Goal: Task Accomplishment & Management: Use online tool/utility

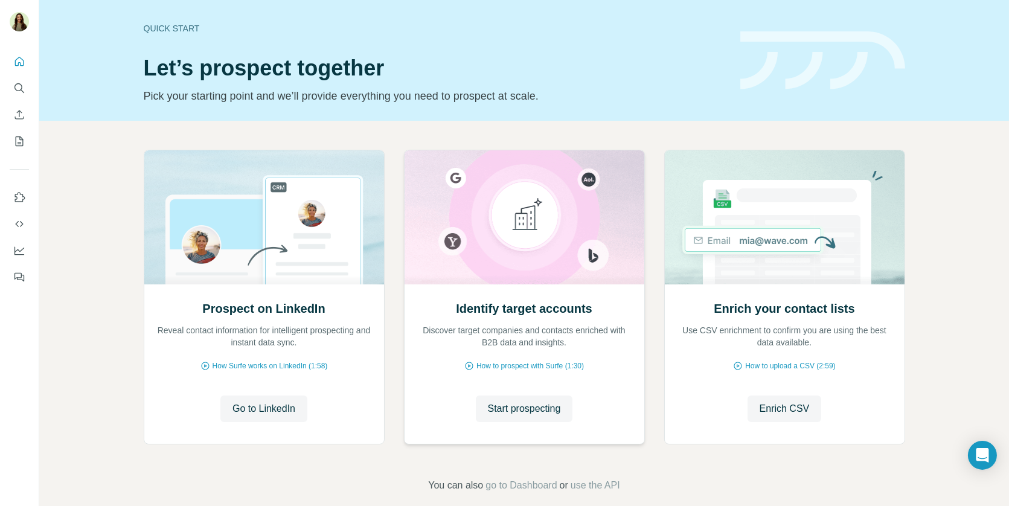
scroll to position [15, 0]
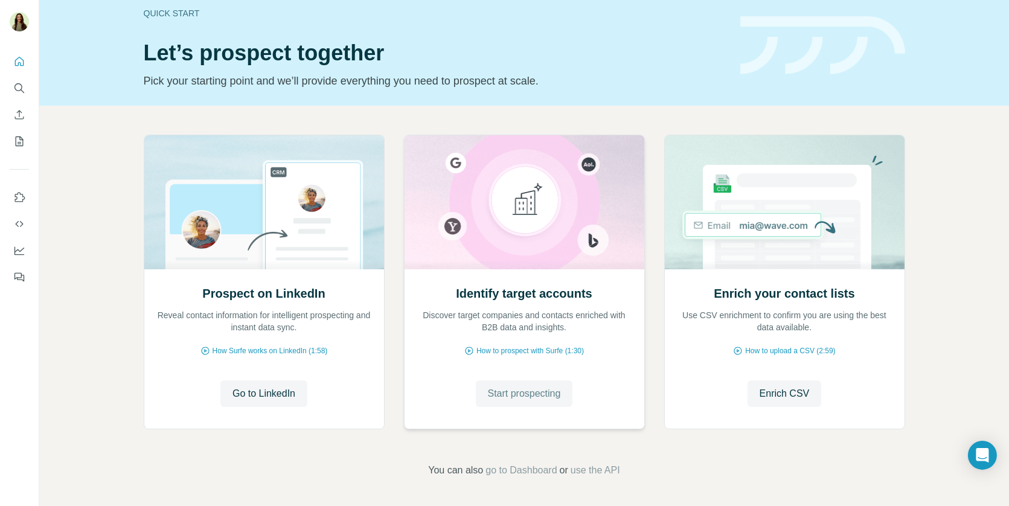
click at [522, 404] on button "Start prospecting" at bounding box center [524, 394] width 97 height 27
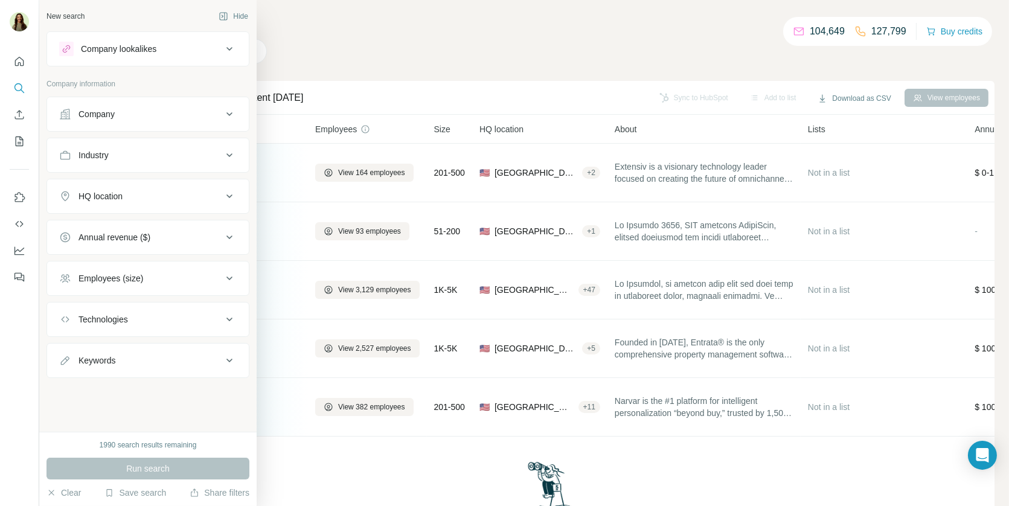
click at [94, 50] on div "Company lookalikes" at bounding box center [119, 49] width 76 height 12
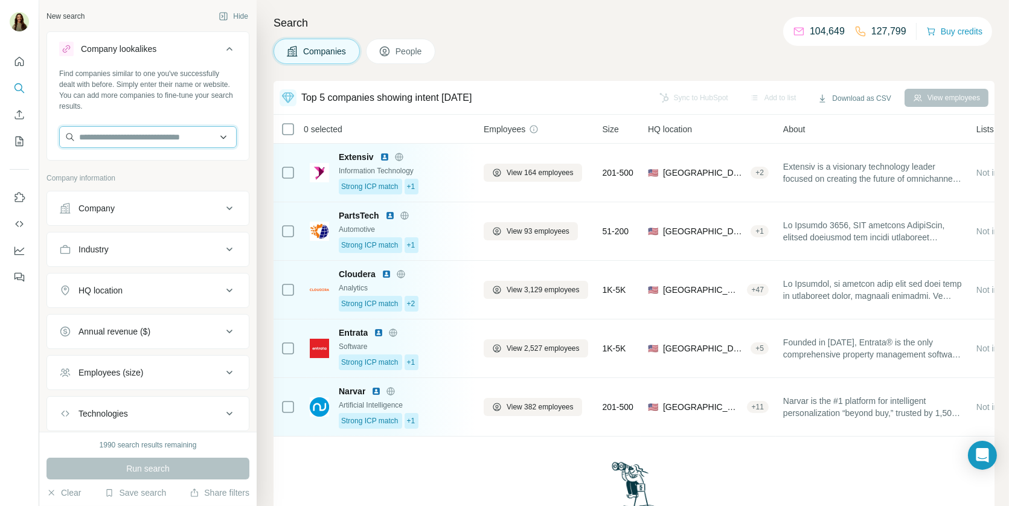
click at [120, 141] on input "text" at bounding box center [148, 137] width 178 height 22
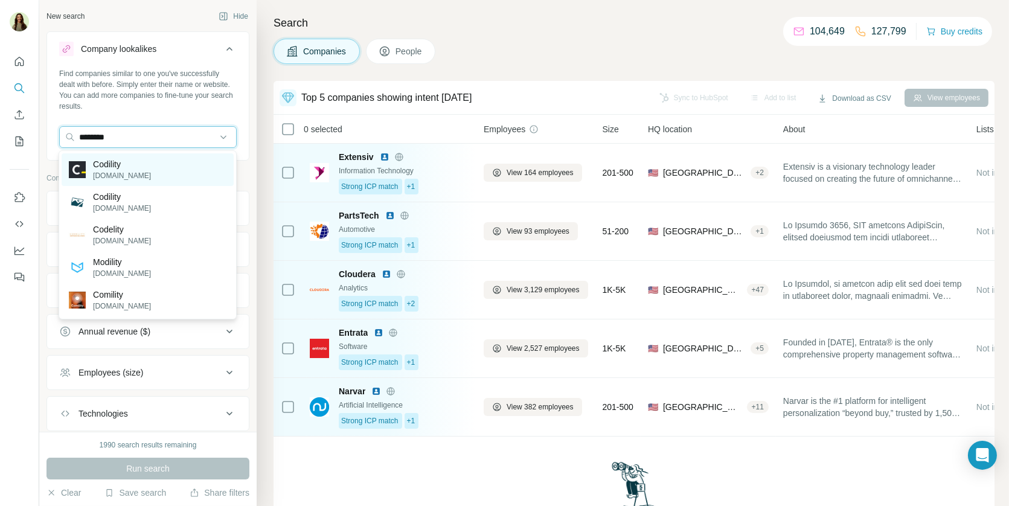
type input "********"
click at [138, 170] on div "Codility codility.com" at bounding box center [148, 169] width 172 height 33
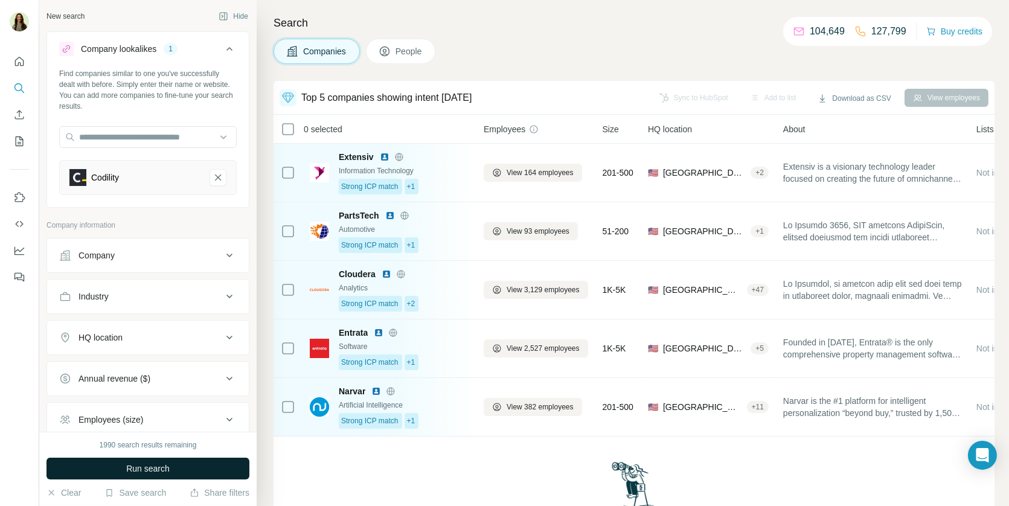
click at [127, 469] on span "Run search" at bounding box center [147, 469] width 43 height 12
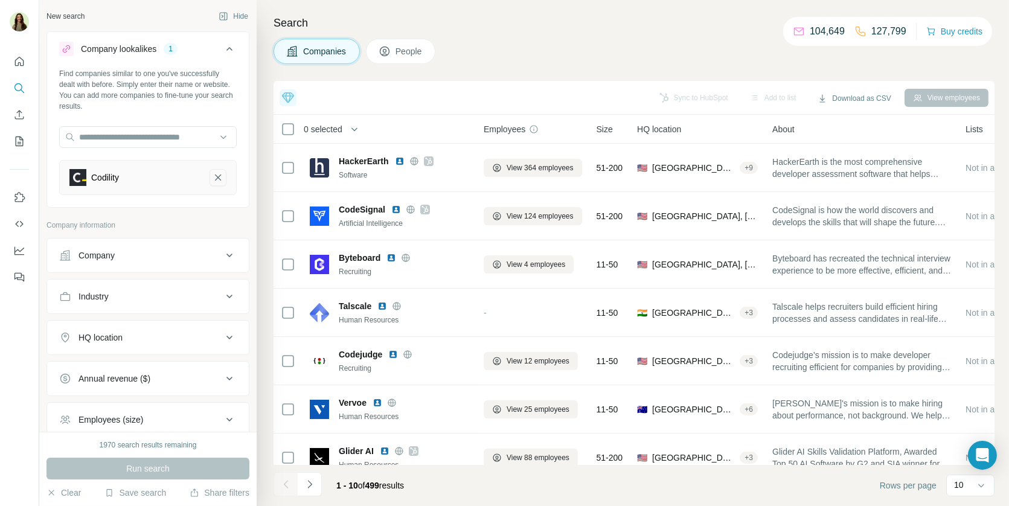
click at [218, 172] on icon "Codility-remove-button" at bounding box center [218, 178] width 11 height 12
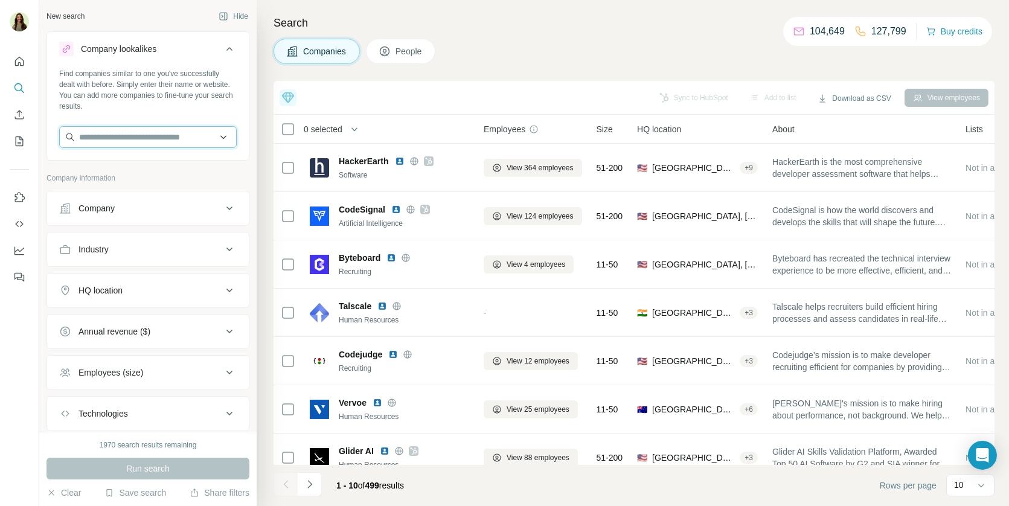
click at [156, 135] on input "text" at bounding box center [148, 137] width 178 height 22
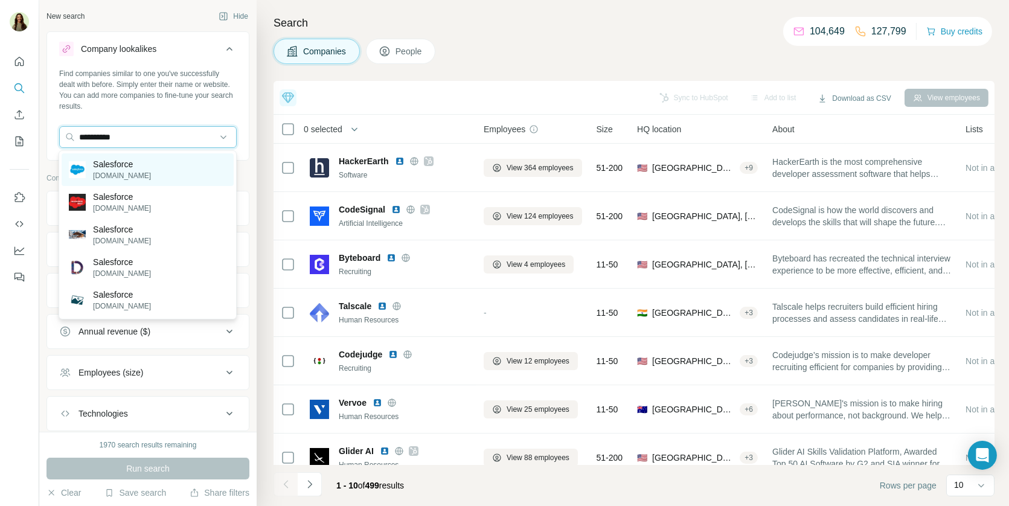
type input "**********"
click at [146, 173] on div "Salesforce salesforce.com" at bounding box center [148, 169] width 172 height 33
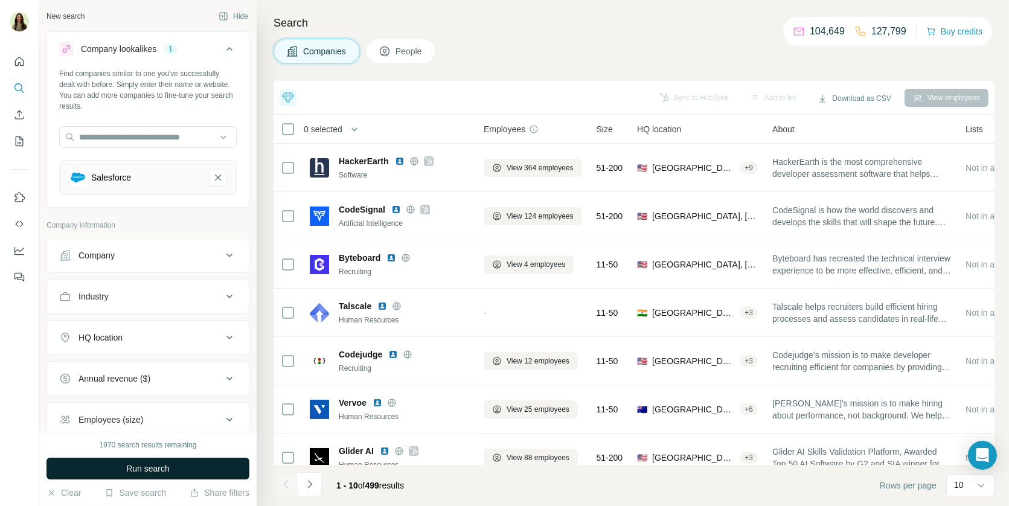
click at [126, 461] on button "Run search" at bounding box center [148, 469] width 203 height 22
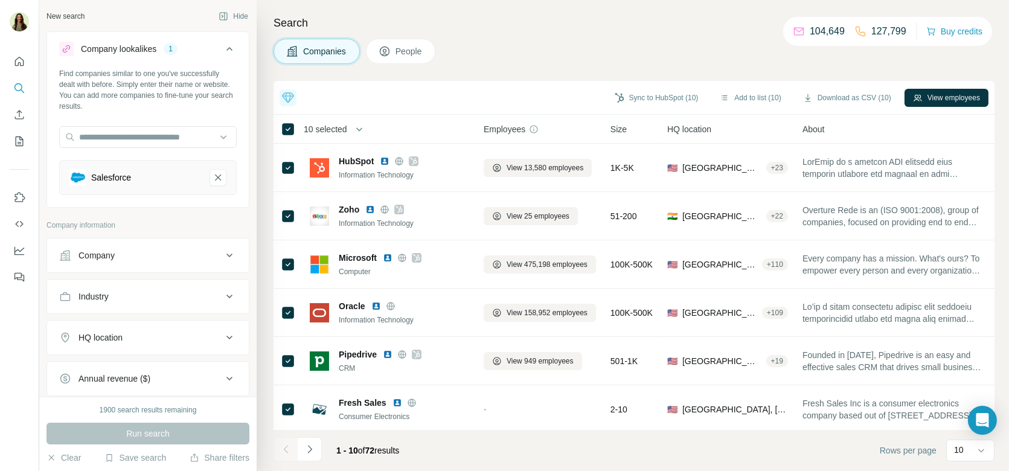
click at [408, 59] on button "People" at bounding box center [401, 51] width 70 height 25
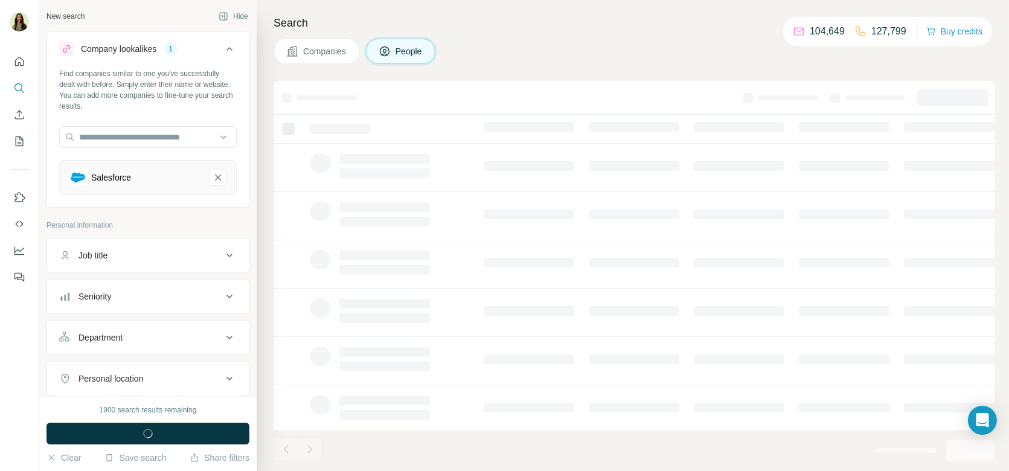
click at [123, 255] on div "Job title" at bounding box center [140, 255] width 163 height 12
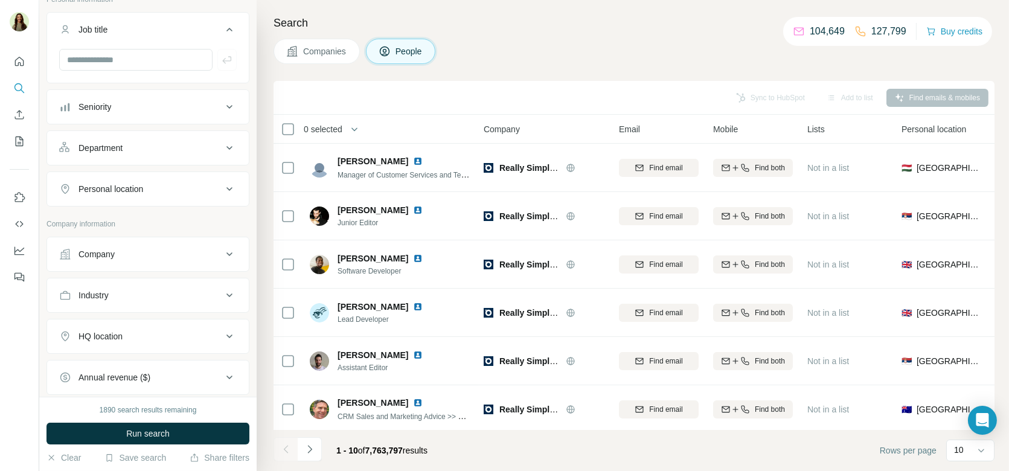
scroll to position [230, 0]
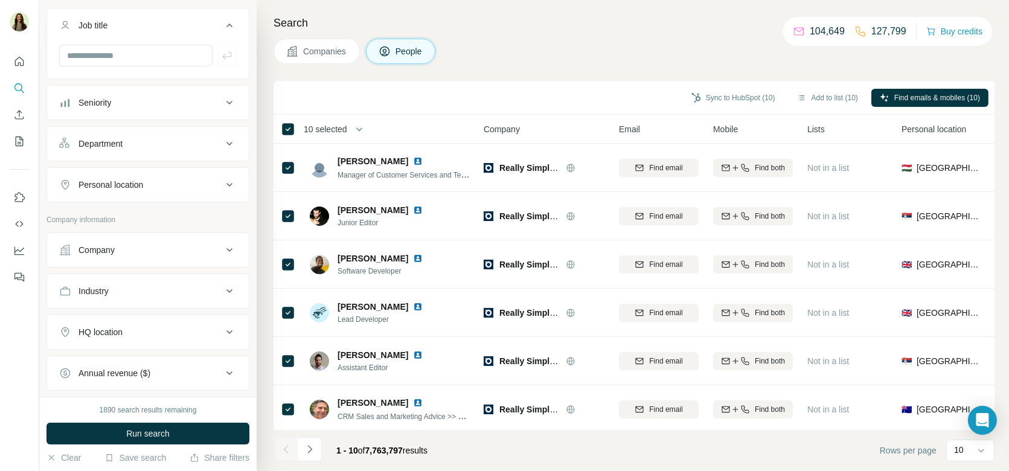
click at [338, 128] on span "10 selected" at bounding box center [325, 129] width 43 height 12
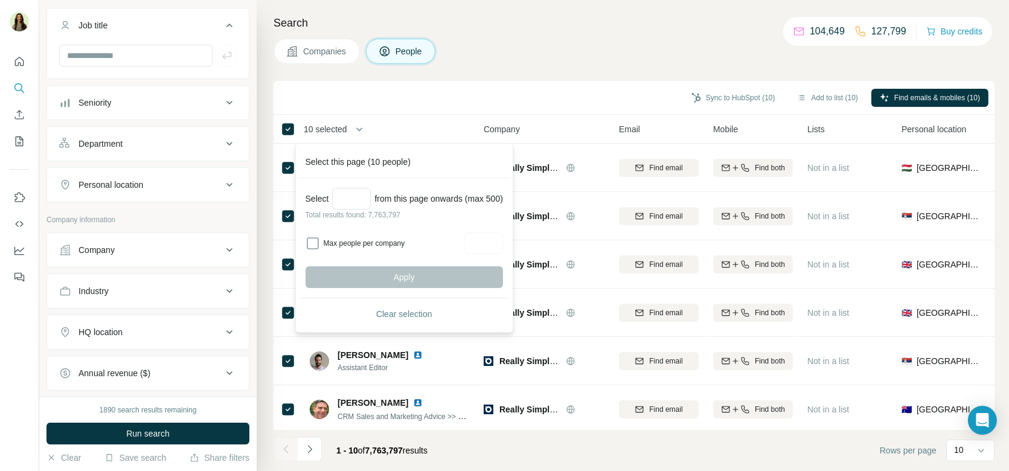
click at [471, 96] on div "Sync to HubSpot (10) Add to list (10) Find emails & mobiles (10)" at bounding box center [634, 97] width 709 height 21
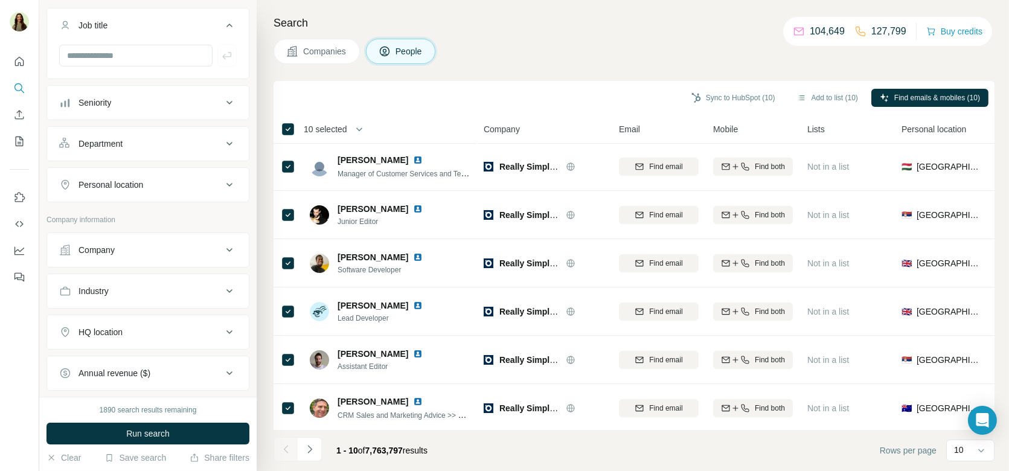
scroll to position [0, 0]
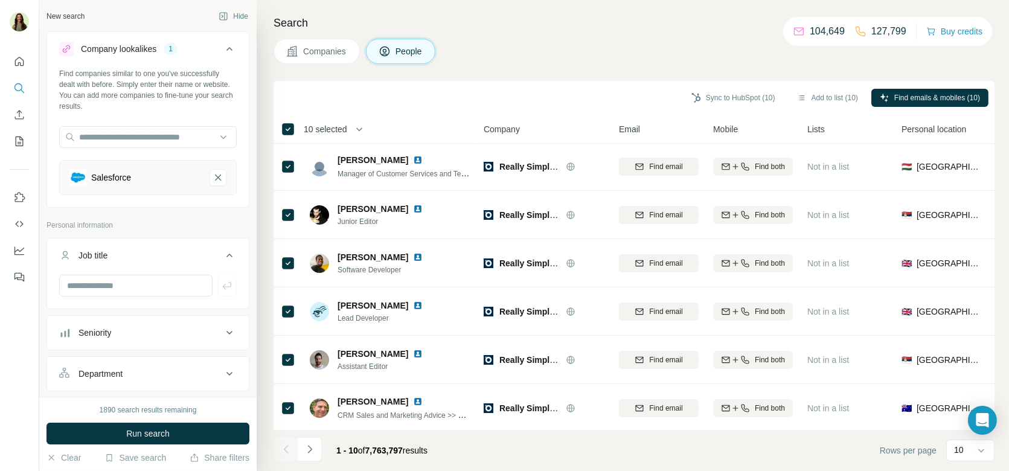
click at [330, 47] on span "Companies" at bounding box center [325, 51] width 44 height 12
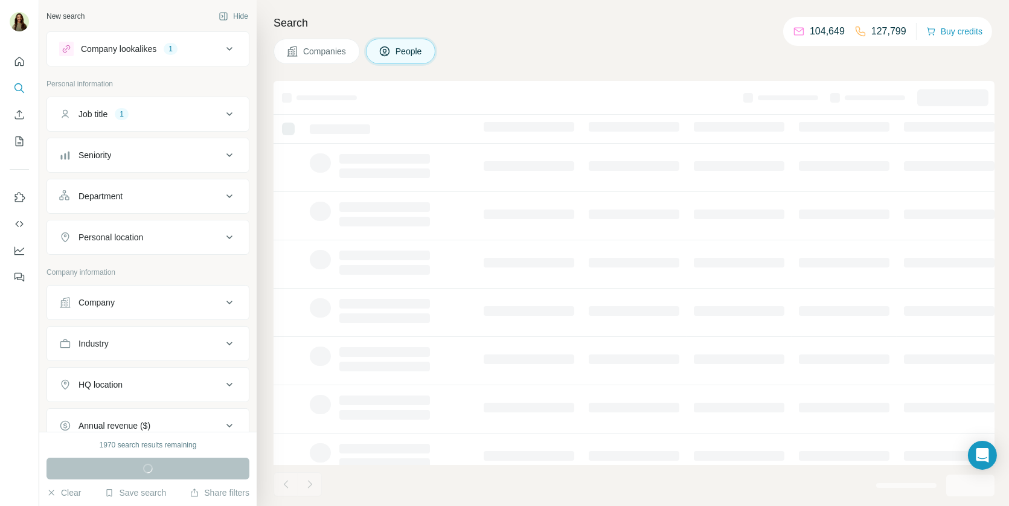
click at [201, 117] on div "Job title 1" at bounding box center [140, 114] width 163 height 12
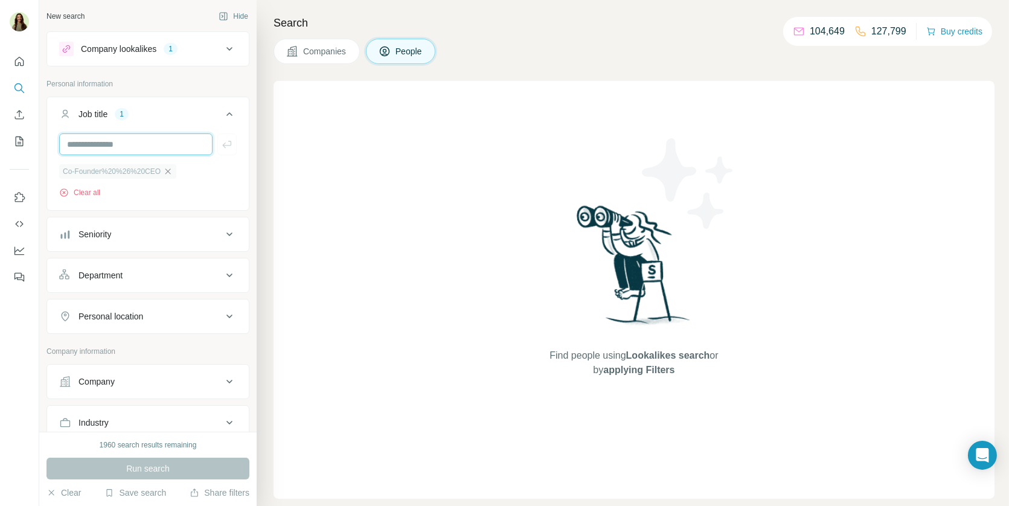
click at [148, 142] on input "text" at bounding box center [135, 145] width 153 height 22
type input "***"
click at [169, 170] on icon "button" at bounding box center [168, 172] width 10 height 10
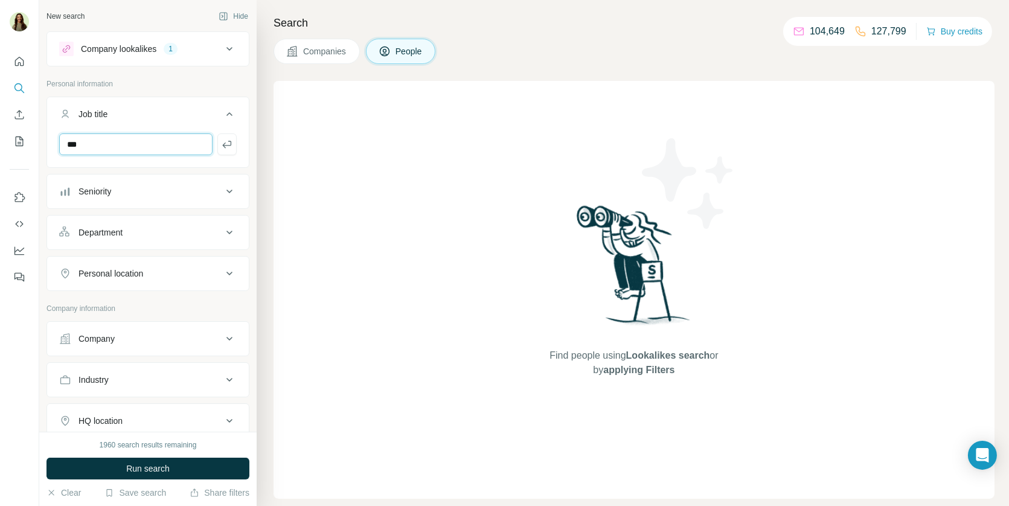
click at [125, 148] on input "***" at bounding box center [135, 145] width 153 height 22
click at [229, 147] on icon "button" at bounding box center [227, 144] width 12 height 12
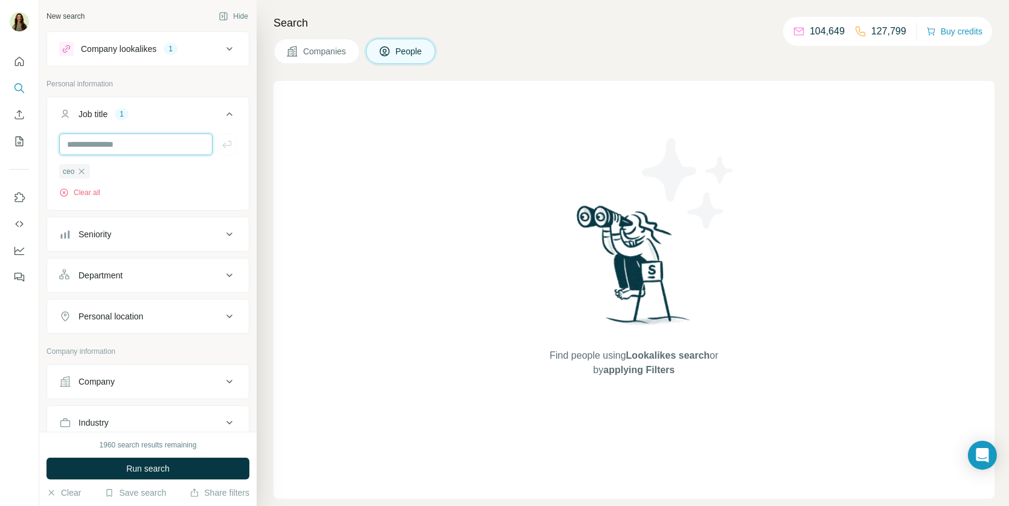
click at [121, 150] on input "text" at bounding box center [135, 145] width 153 height 22
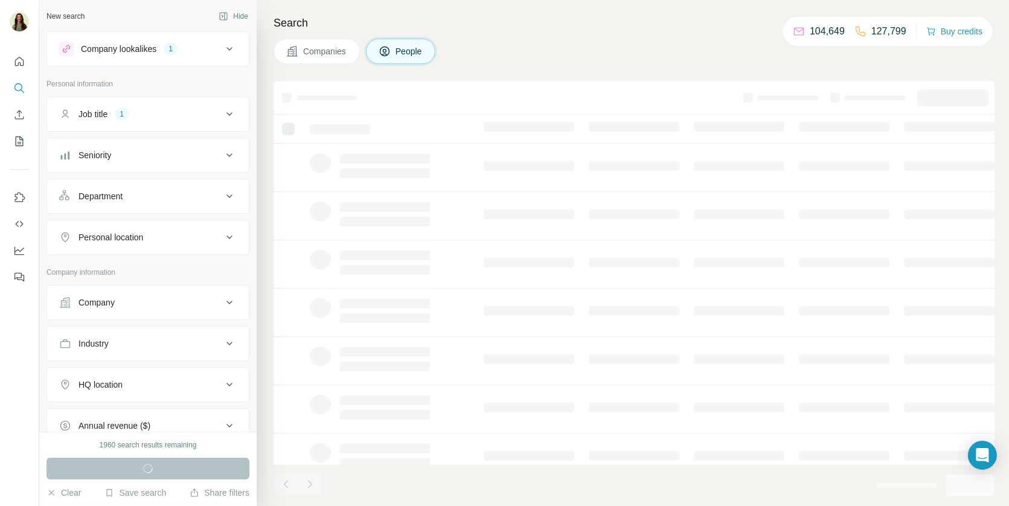
click at [202, 112] on div "Job title 1" at bounding box center [140, 114] width 163 height 12
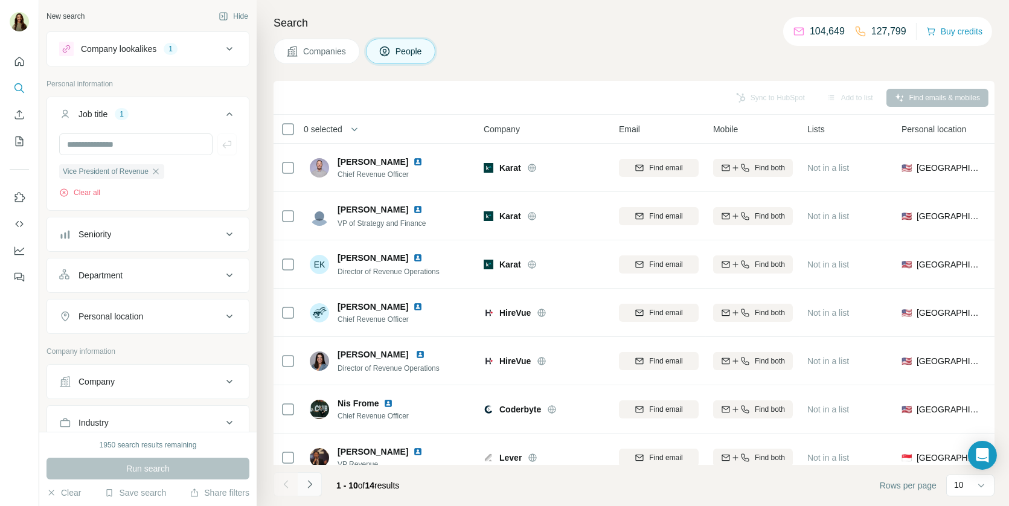
click at [311, 494] on button "Navigate to next page" at bounding box center [310, 484] width 24 height 24
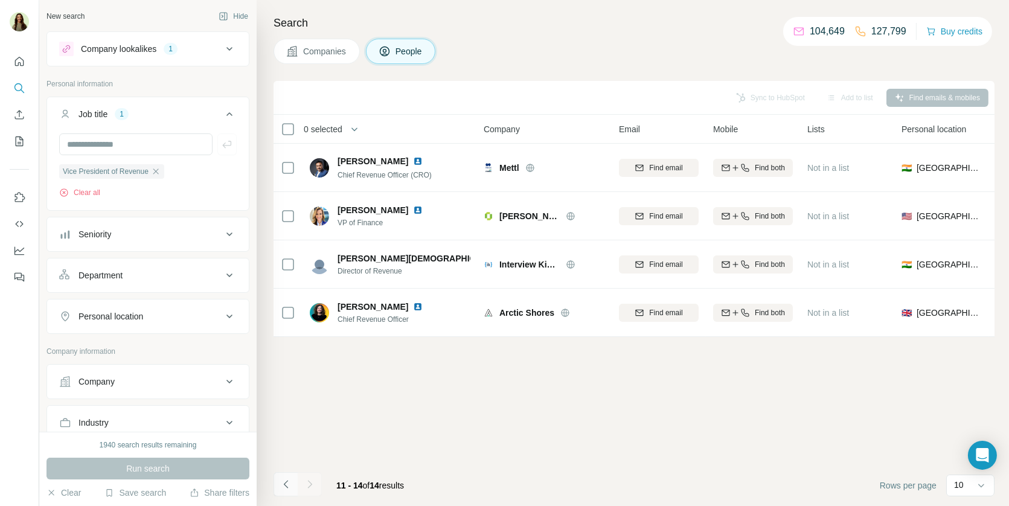
click at [275, 491] on button "Navigate to previous page" at bounding box center [286, 484] width 24 height 24
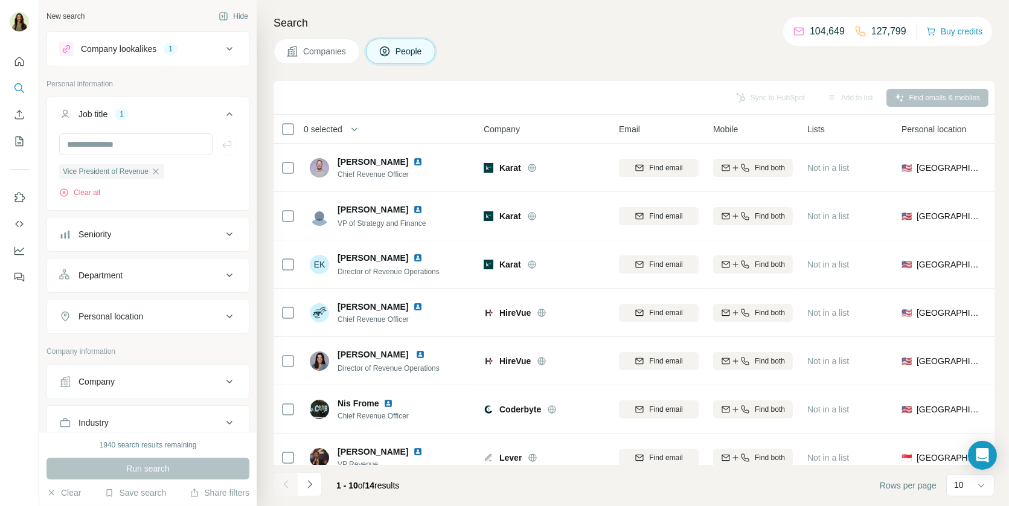
click at [138, 40] on button "Company lookalikes 1" at bounding box center [148, 48] width 202 height 29
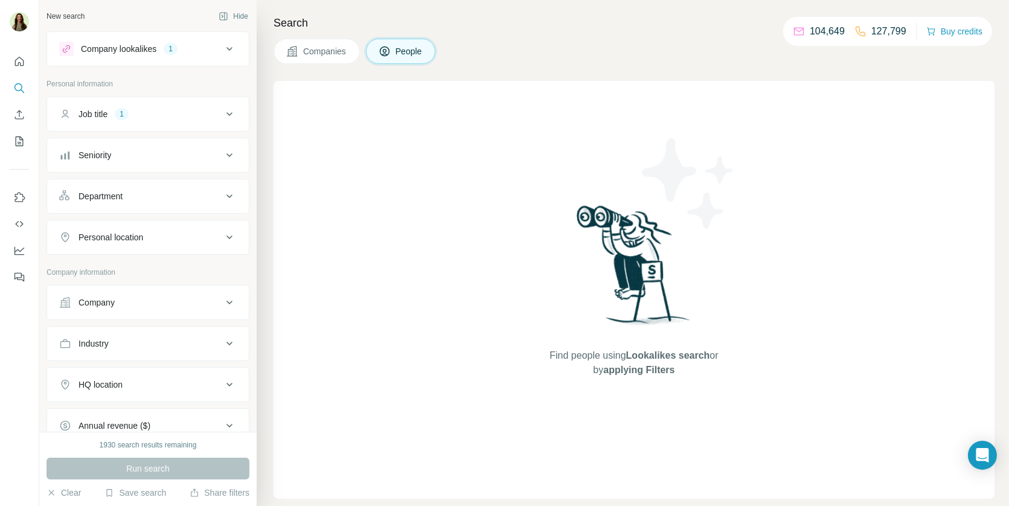
click at [136, 114] on div "Job title 1" at bounding box center [140, 114] width 163 height 12
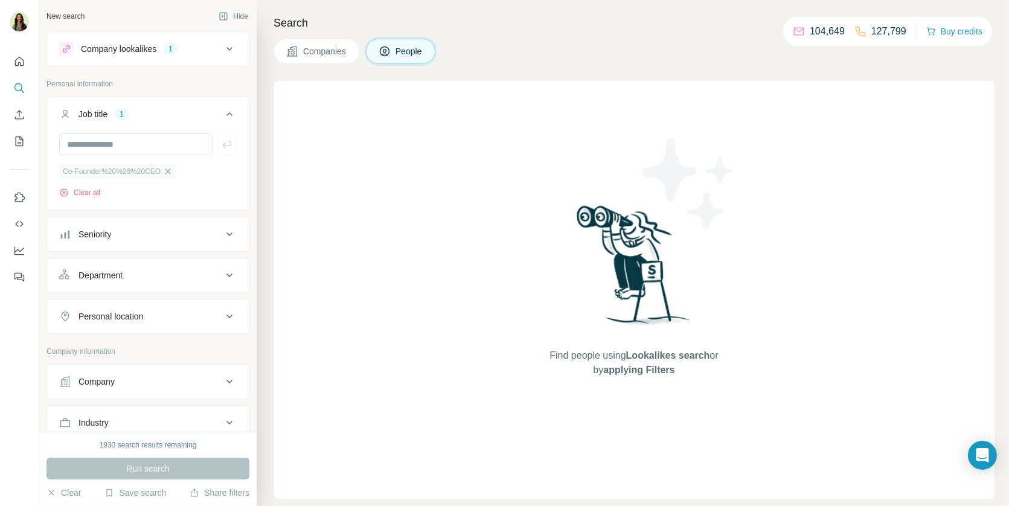
click at [165, 172] on icon "button" at bounding box center [168, 172] width 10 height 10
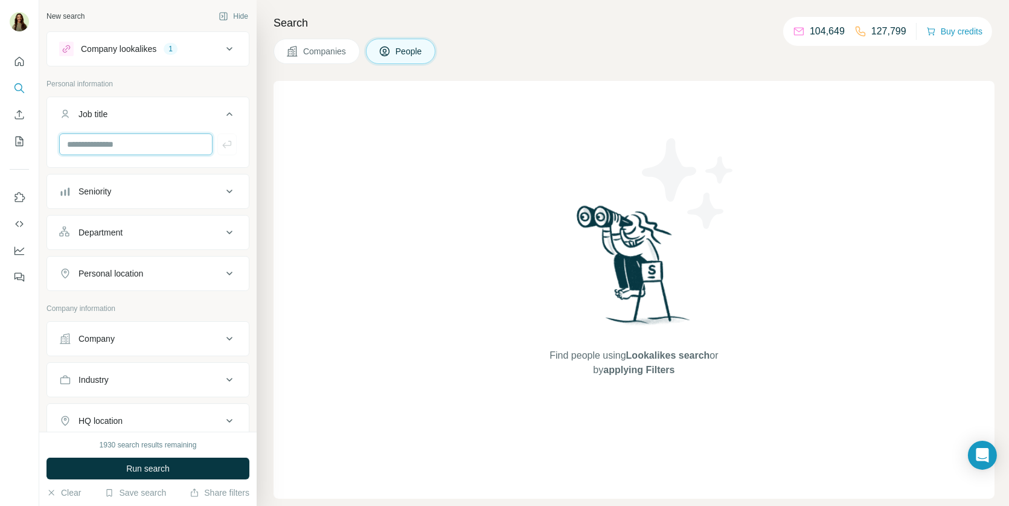
click at [161, 147] on input "text" at bounding box center [135, 145] width 153 height 22
type input "*"
type input "***"
click at [227, 138] on icon "button" at bounding box center [227, 144] width 12 height 12
click at [138, 143] on input "text" at bounding box center [135, 145] width 153 height 22
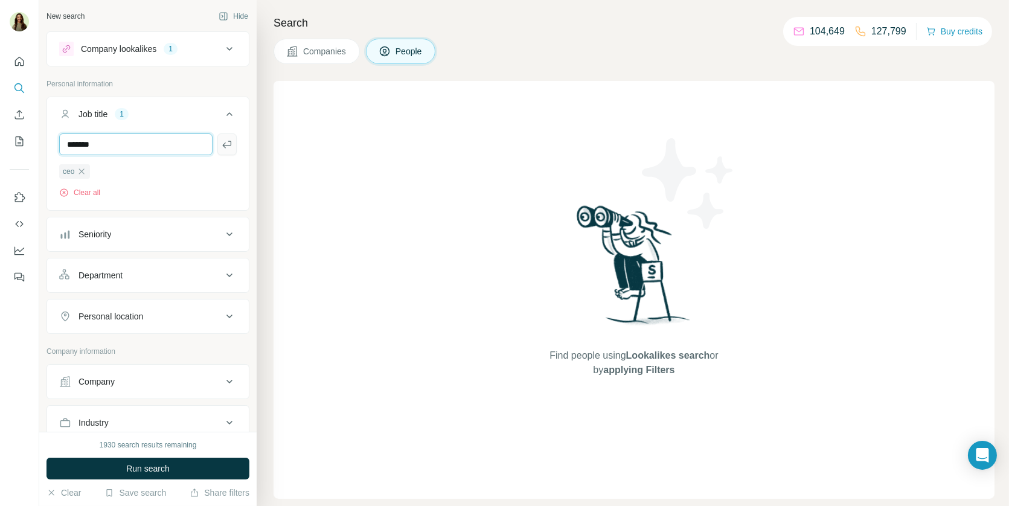
type input "*******"
click at [232, 141] on icon "button" at bounding box center [227, 144] width 12 height 12
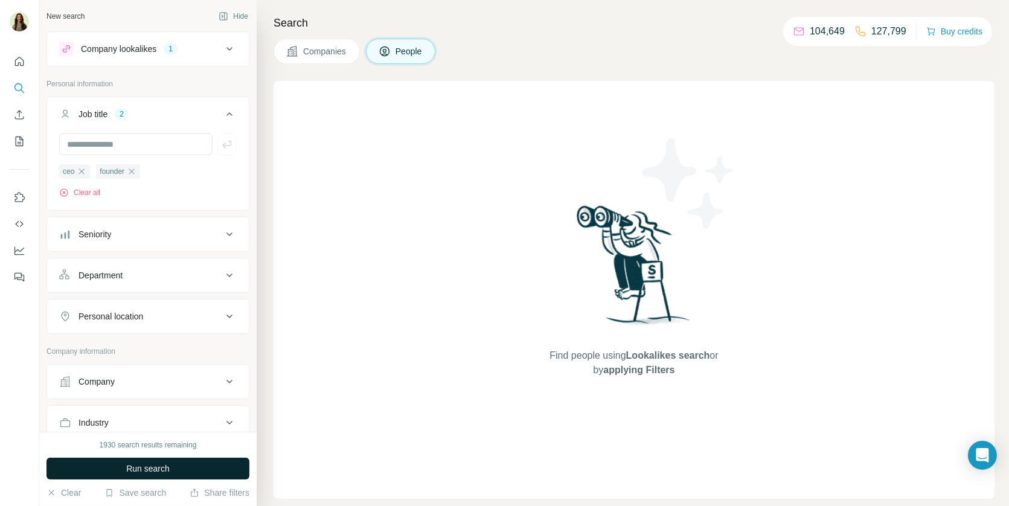
click at [138, 462] on button "Run search" at bounding box center [148, 469] width 203 height 22
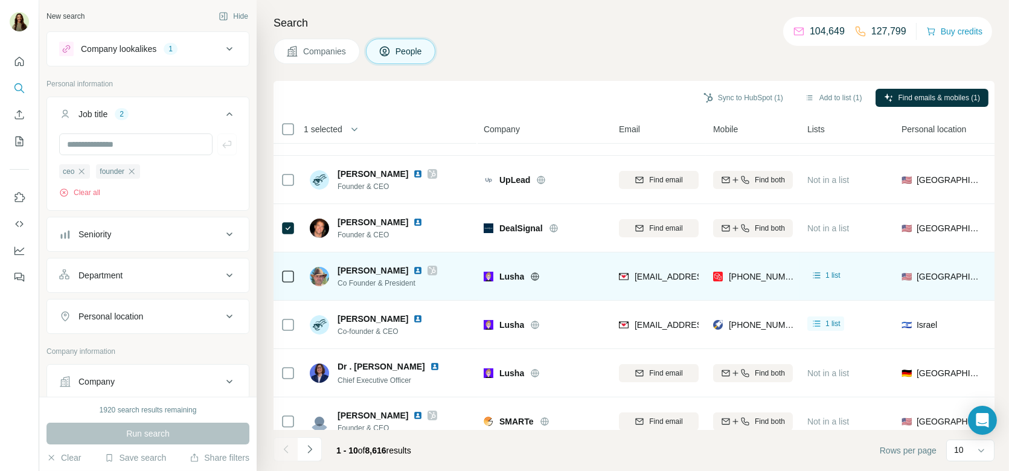
scroll to position [196, 0]
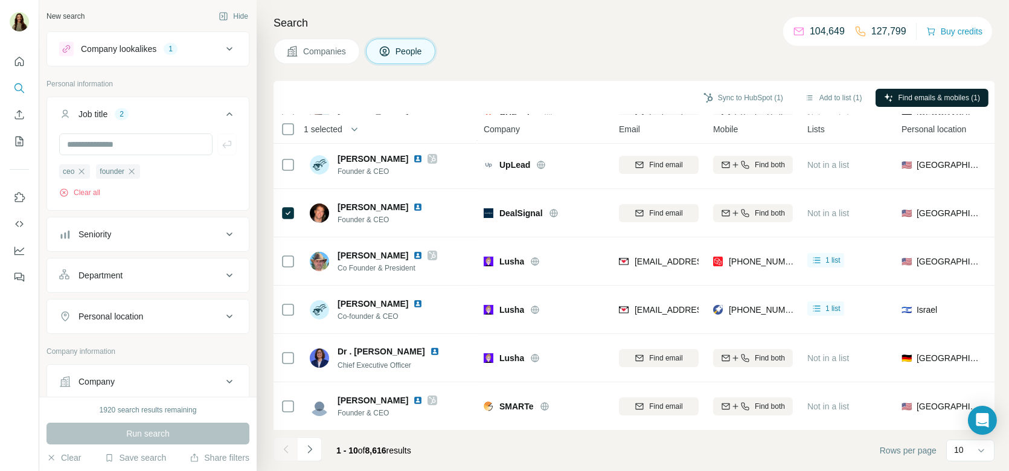
click at [928, 97] on span "Find emails & mobiles (1)" at bounding box center [940, 97] width 82 height 11
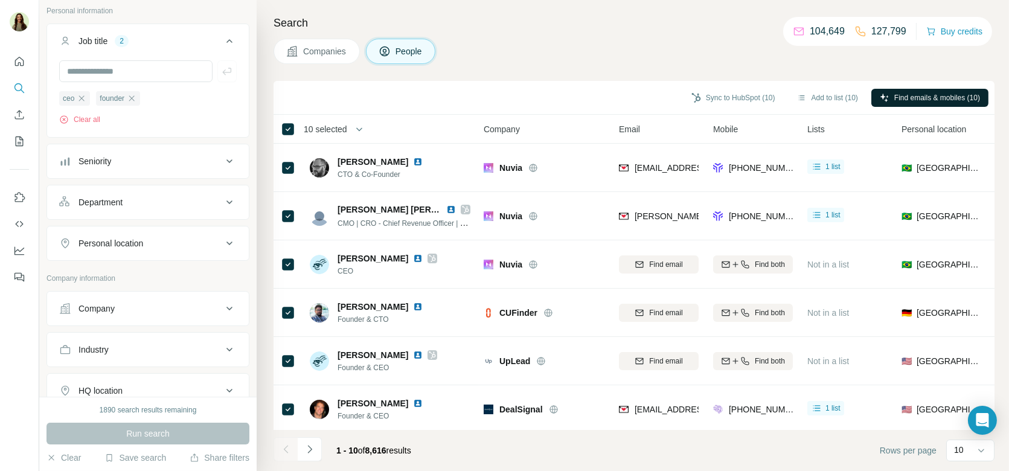
scroll to position [101, 0]
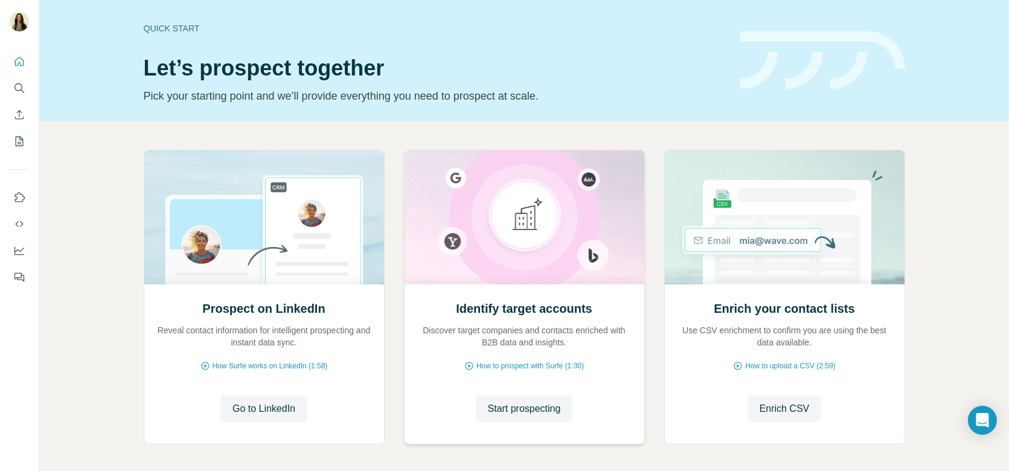
scroll to position [50, 0]
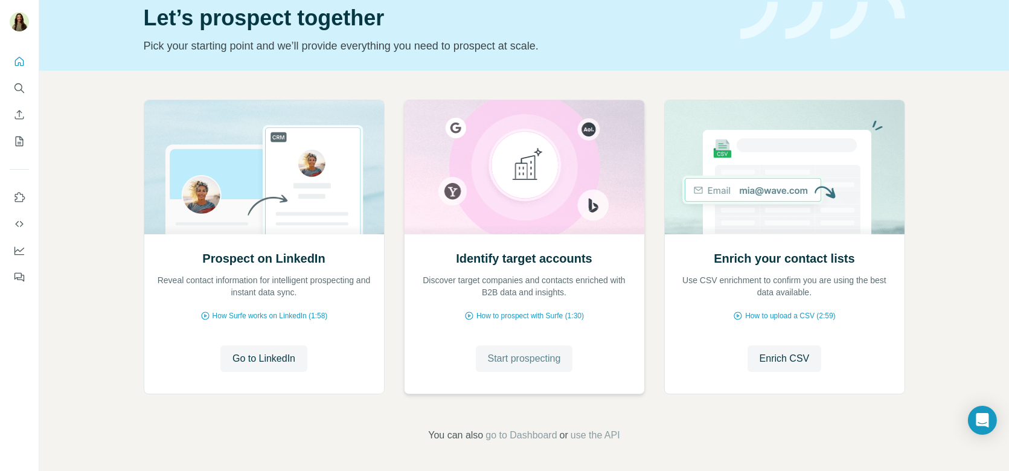
click at [501, 359] on span "Start prospecting" at bounding box center [524, 359] width 73 height 14
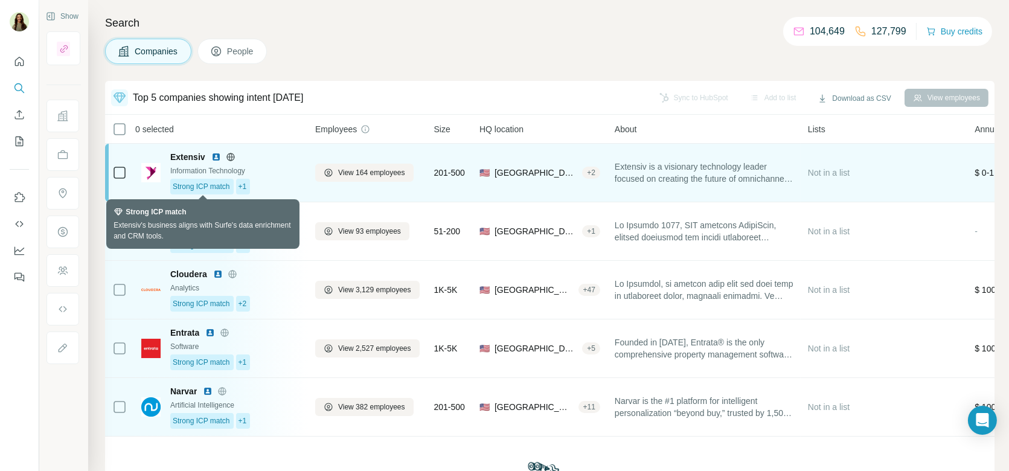
click at [219, 187] on span "Strong ICP match" at bounding box center [201, 186] width 57 height 11
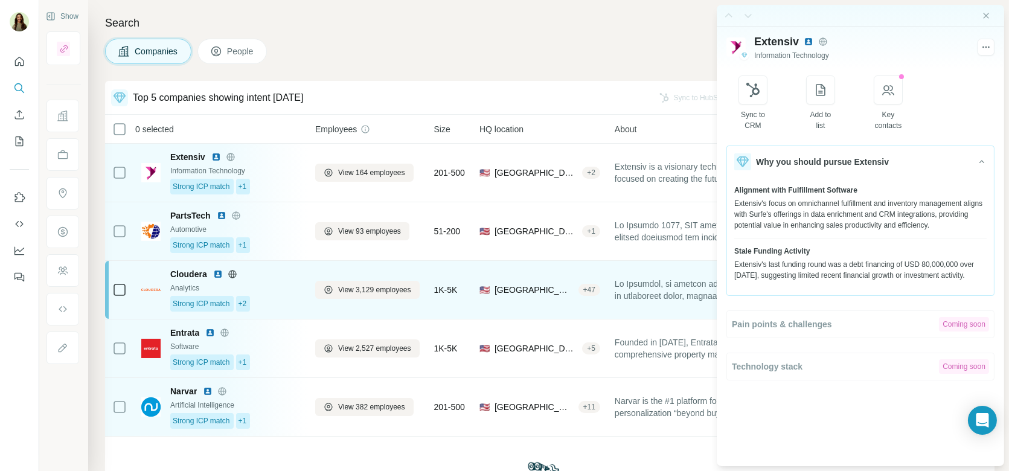
click at [265, 299] on div "Strong ICP match +2" at bounding box center [235, 304] width 130 height 16
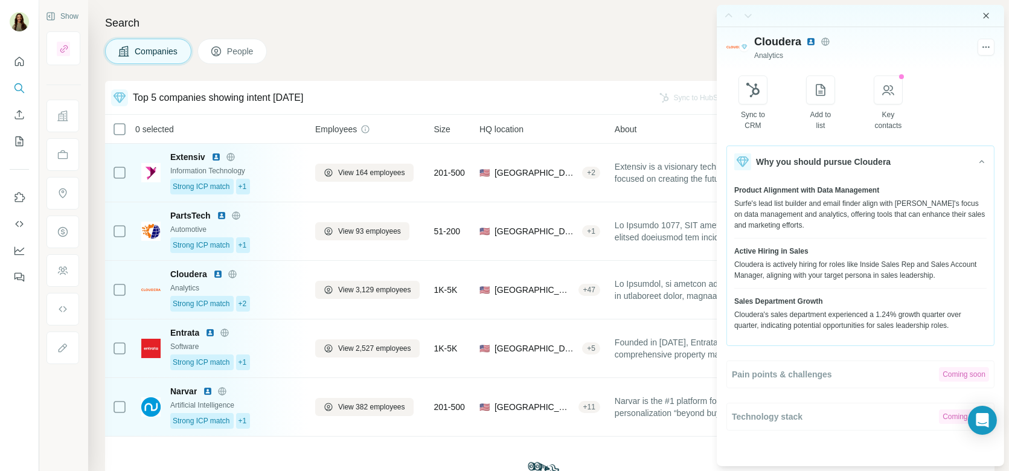
click at [983, 17] on icon "Close side panel" at bounding box center [987, 16] width 10 height 10
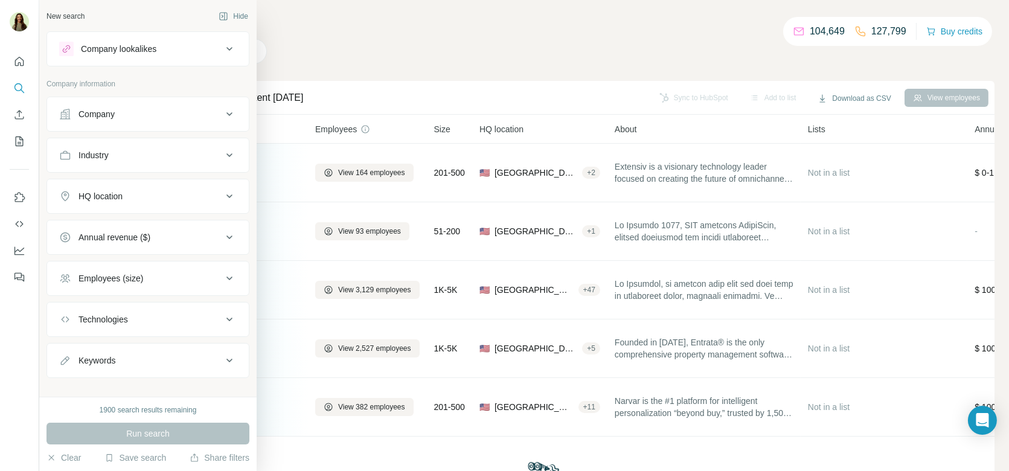
click at [127, 115] on div "Company" at bounding box center [140, 114] width 163 height 12
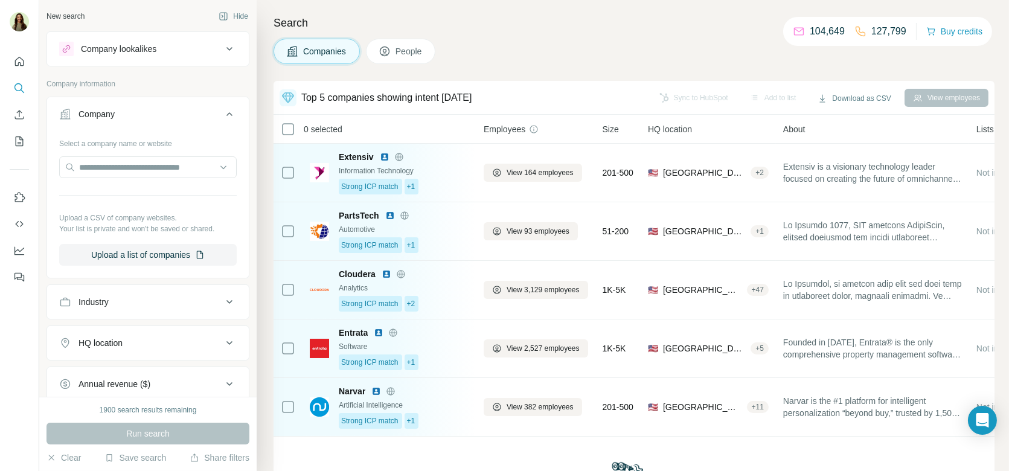
click at [156, 53] on div "Company lookalikes" at bounding box center [119, 49] width 76 height 12
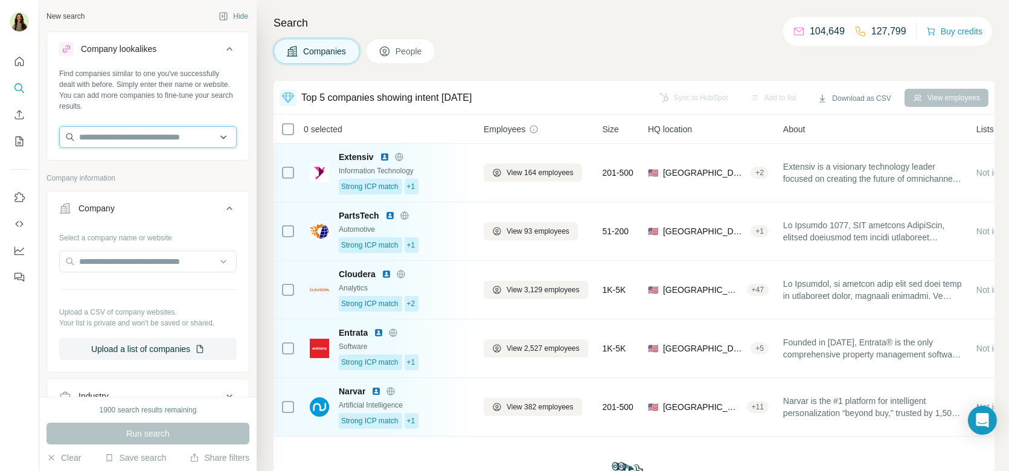
click at [105, 134] on input "text" at bounding box center [148, 137] width 178 height 22
click at [483, 35] on div "Search Companies People Top 5 companies showing intent today Sync to HubSpot Ad…" at bounding box center [633, 235] width 753 height 471
click at [187, 140] on input "text" at bounding box center [148, 137] width 178 height 22
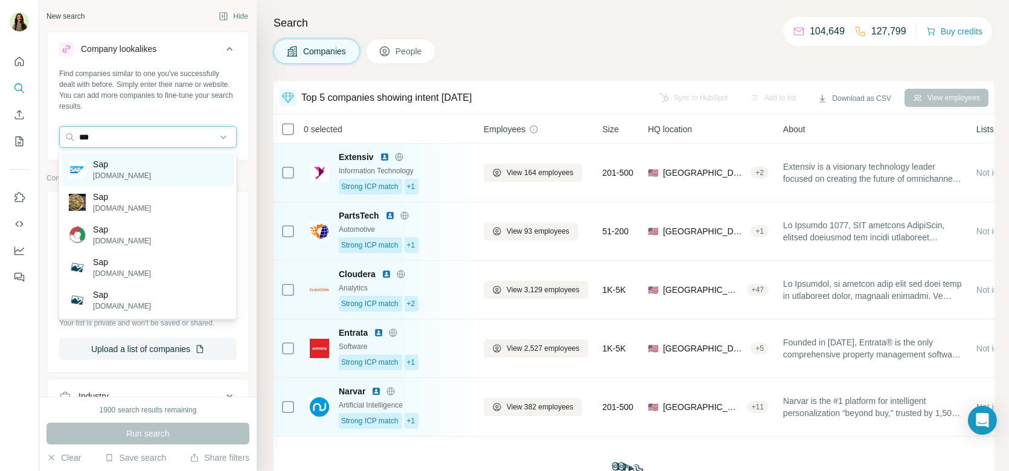
type input "***"
click at [173, 166] on div "Sap sap.com" at bounding box center [148, 169] width 172 height 33
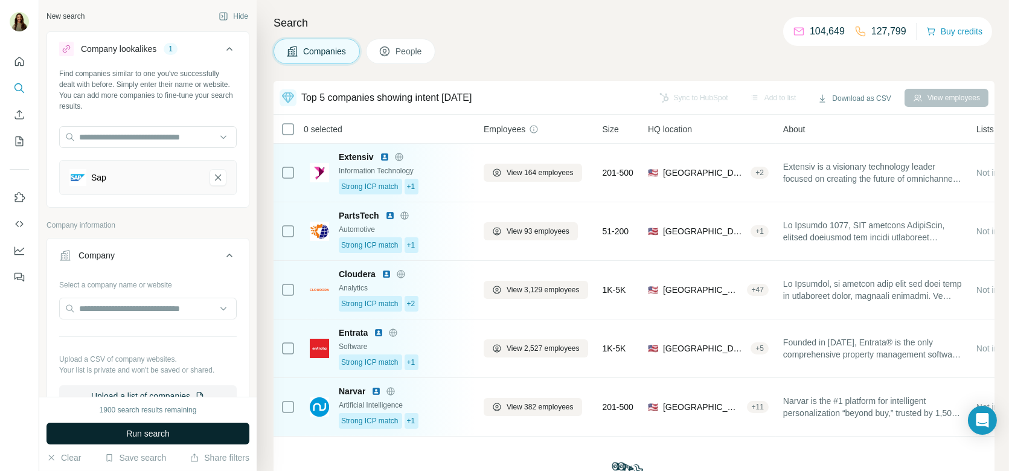
click at [147, 435] on span "Run search" at bounding box center [147, 434] width 43 height 12
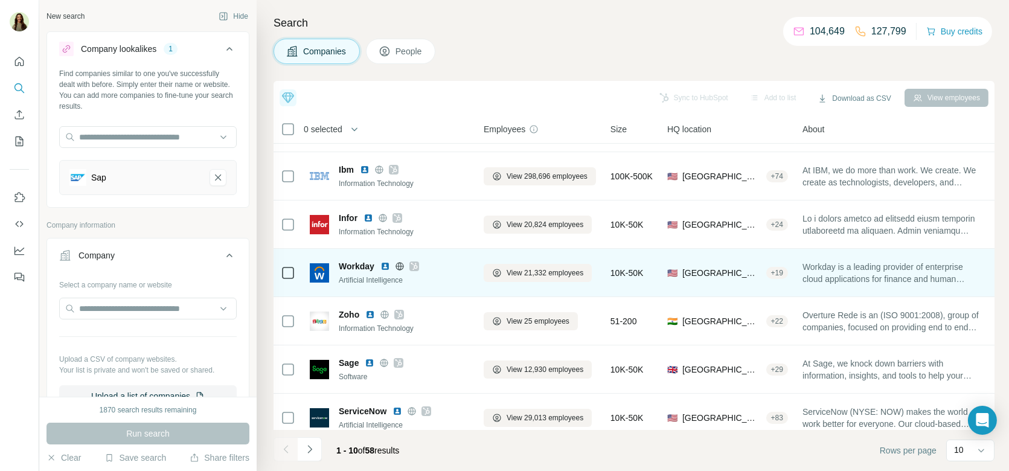
scroll to position [196, 0]
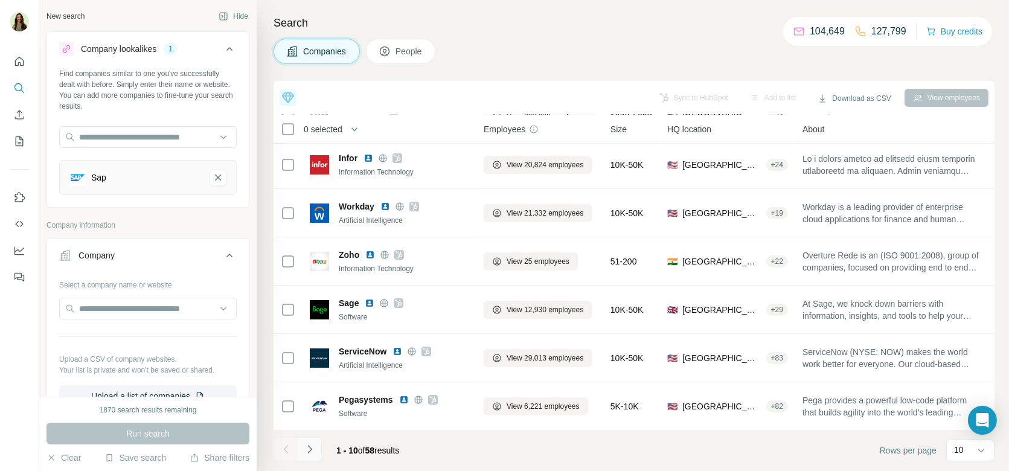
click at [313, 450] on icon "Navigate to next page" at bounding box center [310, 449] width 12 height 12
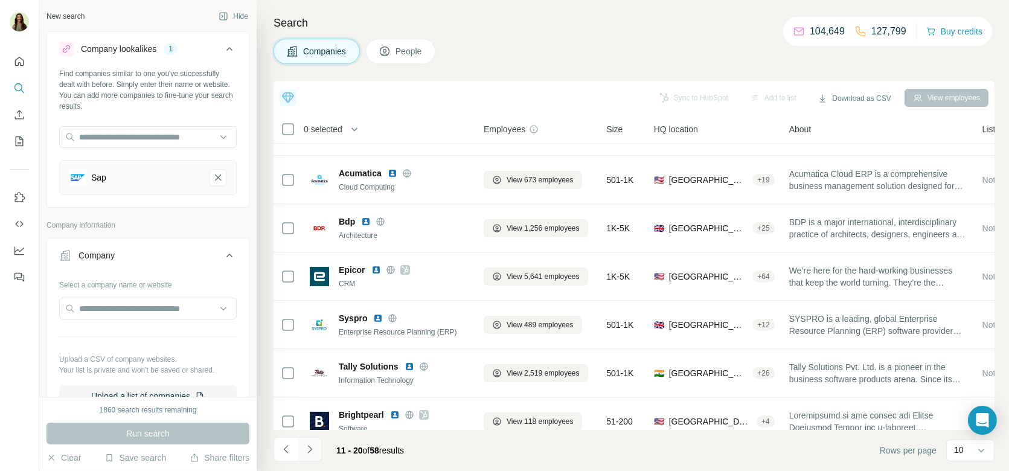
scroll to position [83, 0]
click at [310, 452] on icon "Navigate to next page" at bounding box center [310, 449] width 12 height 12
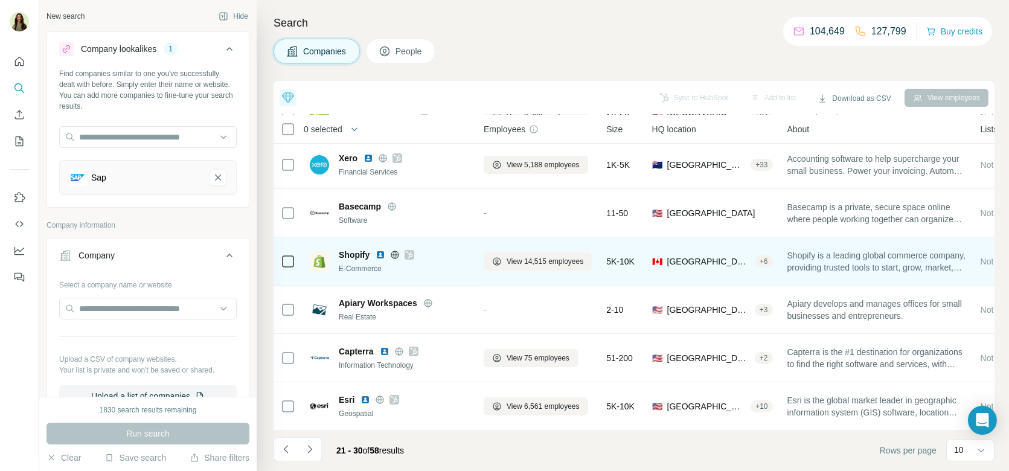
scroll to position [0, 0]
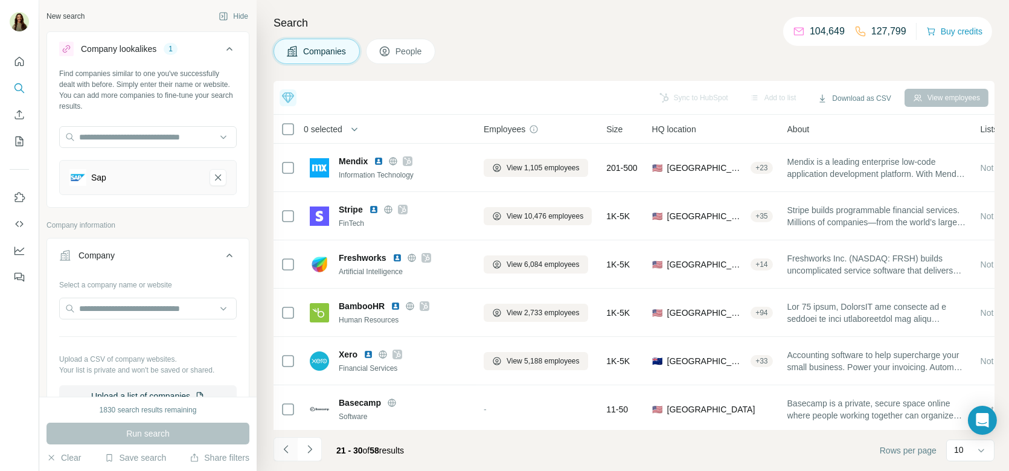
click at [291, 443] on icon "Navigate to previous page" at bounding box center [286, 449] width 12 height 12
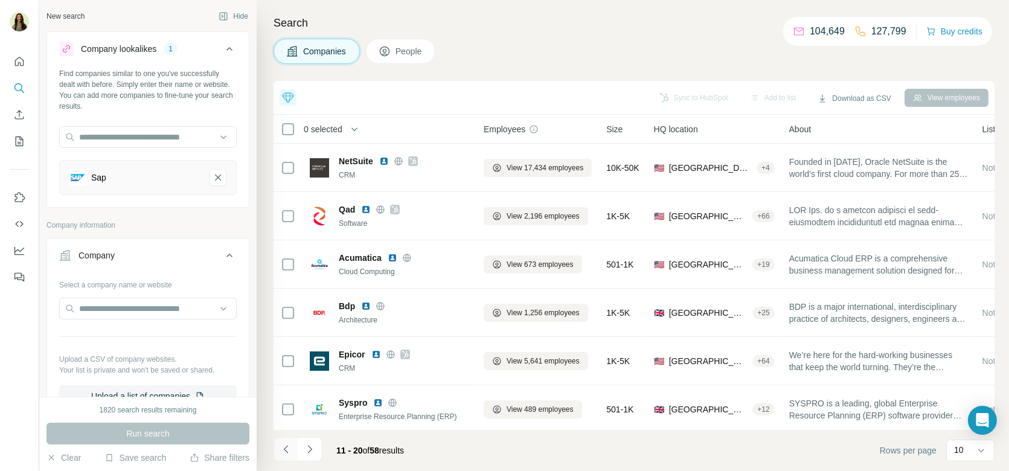
click at [291, 443] on icon "Navigate to previous page" at bounding box center [286, 449] width 12 height 12
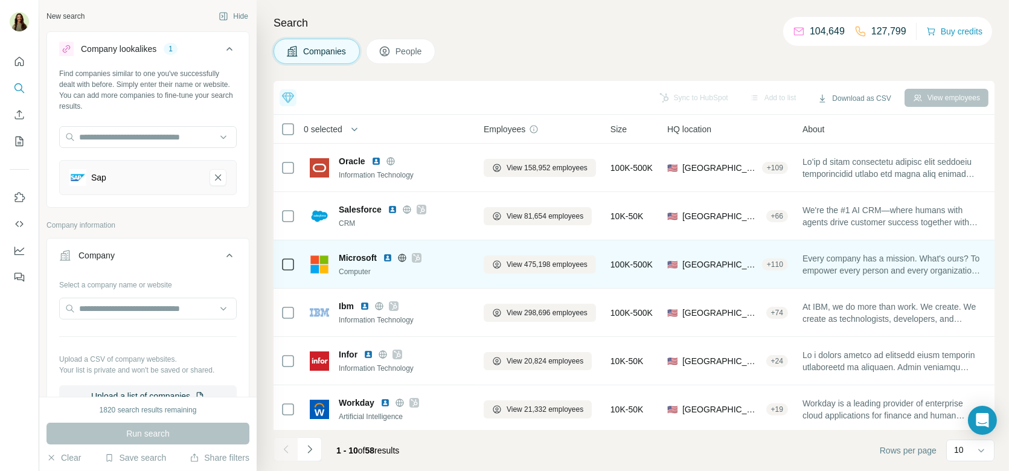
scroll to position [196, 0]
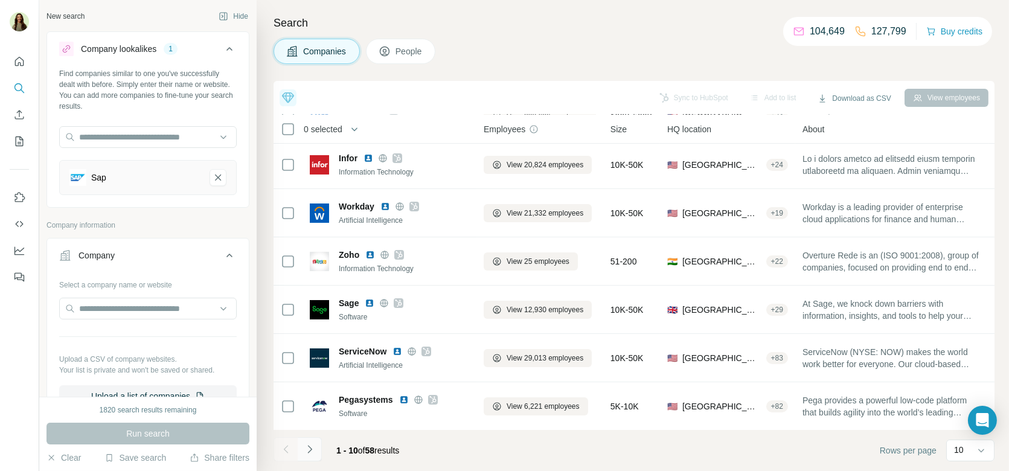
click at [312, 451] on icon "Navigate to next page" at bounding box center [310, 449] width 12 height 12
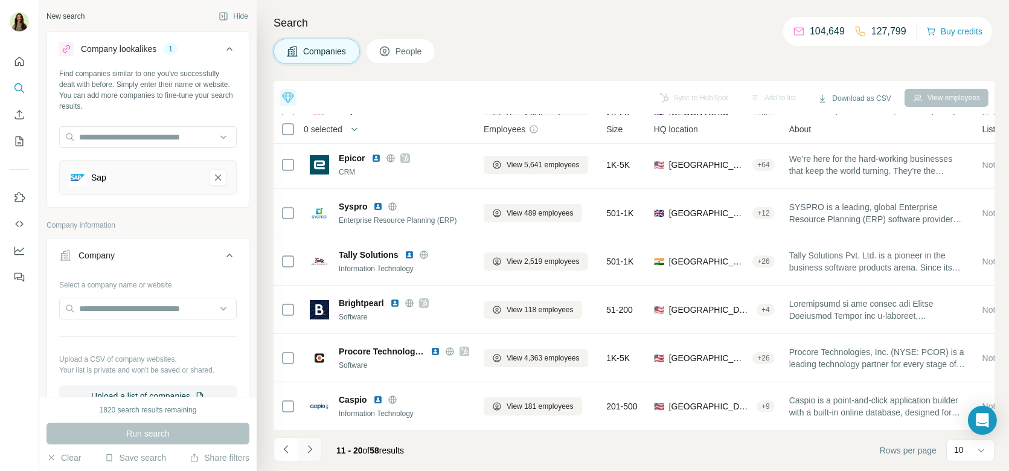
click at [312, 448] on icon "Navigate to next page" at bounding box center [310, 449] width 12 height 12
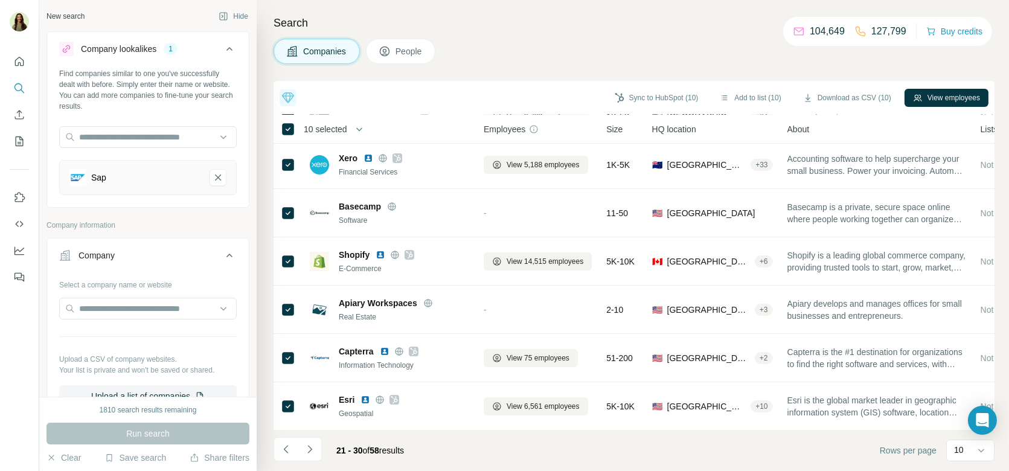
click at [405, 51] on span "People" at bounding box center [410, 51] width 28 height 12
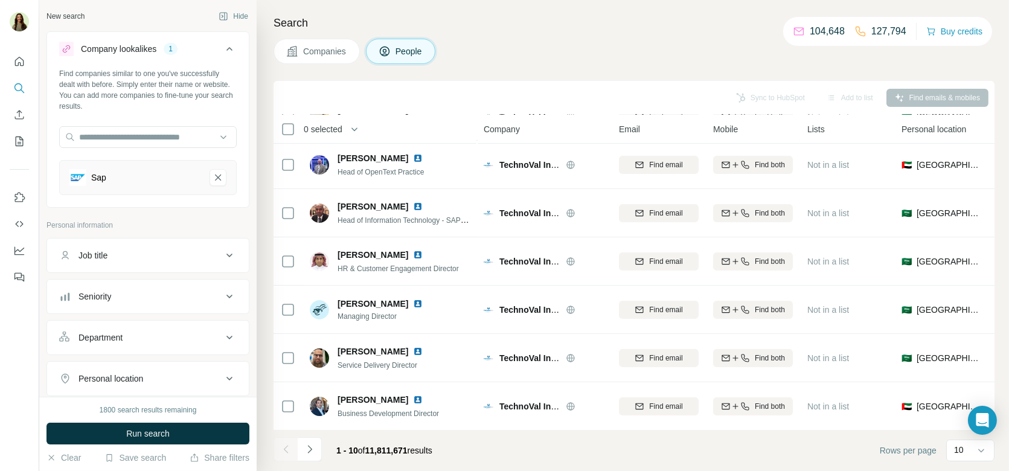
click at [145, 253] on div "Job title" at bounding box center [140, 255] width 163 height 12
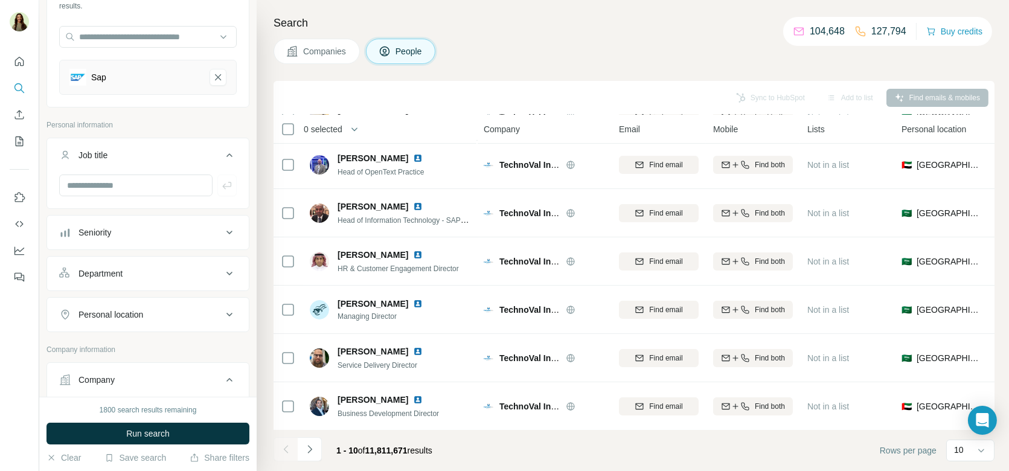
scroll to position [118, 0]
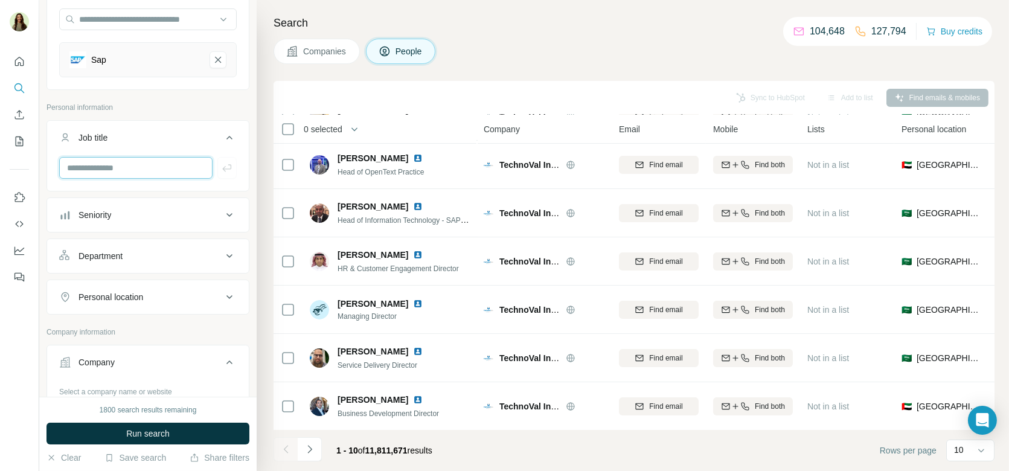
click at [112, 169] on input "text" at bounding box center [135, 168] width 153 height 22
type input "**********"
click at [228, 163] on icon "button" at bounding box center [227, 168] width 12 height 12
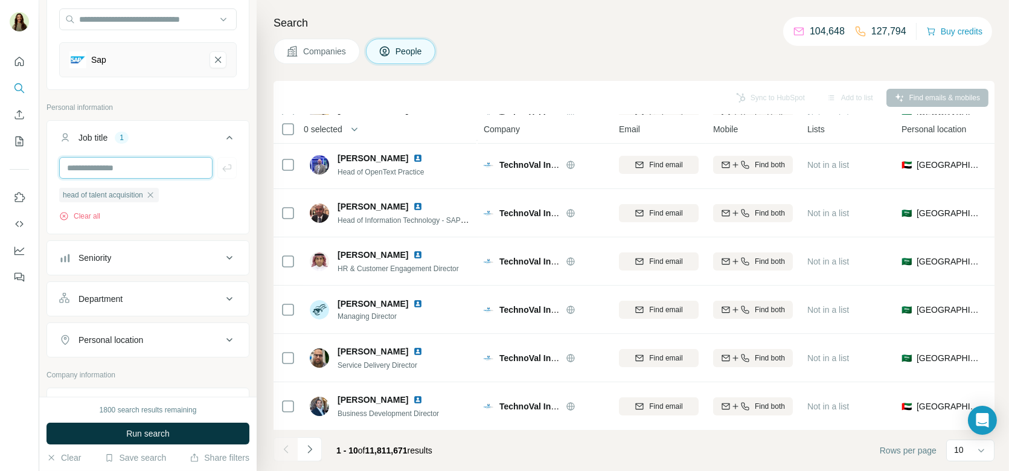
click at [161, 168] on input "text" at bounding box center [135, 168] width 153 height 22
type input "**********"
click at [162, 431] on span "Run search" at bounding box center [147, 434] width 43 height 12
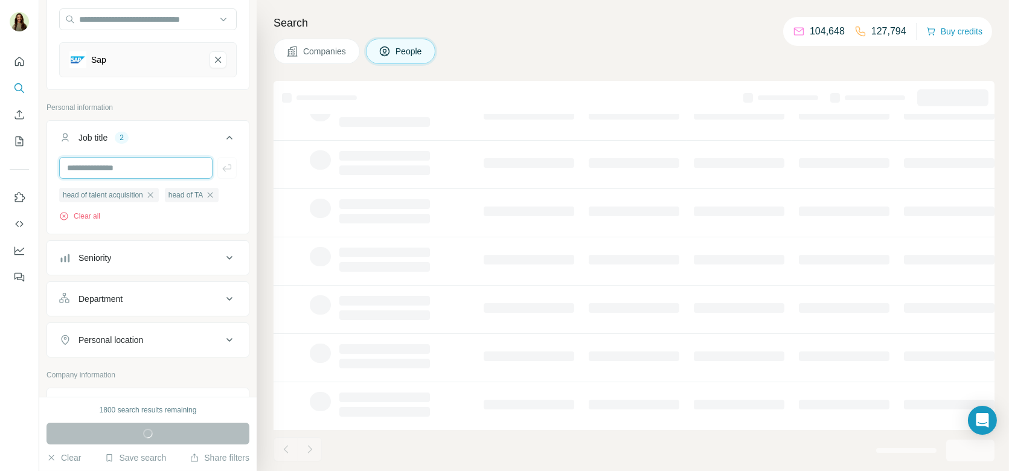
click at [110, 173] on input "text" at bounding box center [135, 168] width 153 height 22
type input "**********"
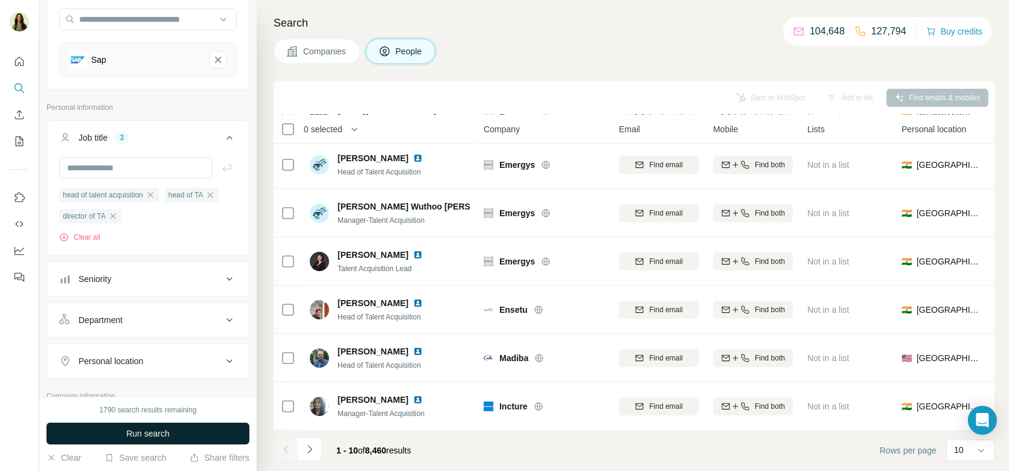
click at [132, 430] on span "Run search" at bounding box center [147, 434] width 43 height 12
click at [313, 449] on icon "Navigate to next page" at bounding box center [310, 449] width 12 height 12
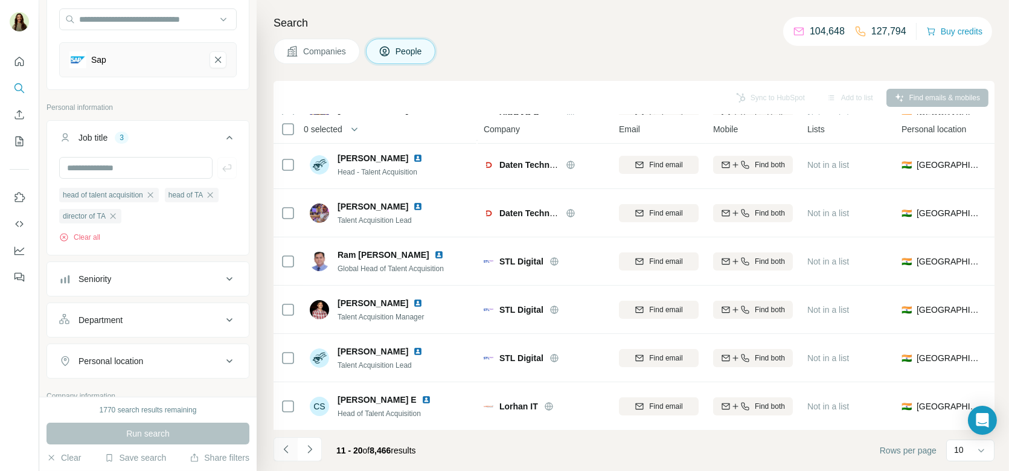
click at [282, 446] on icon "Navigate to previous page" at bounding box center [286, 449] width 12 height 12
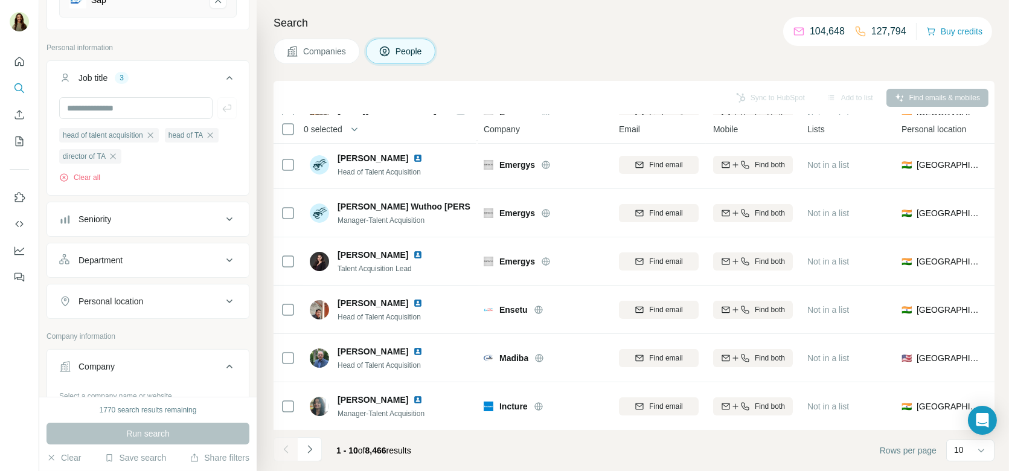
scroll to position [179, 0]
click at [148, 286] on button "Personal location" at bounding box center [148, 300] width 202 height 29
click at [131, 219] on div "Seniority" at bounding box center [140, 218] width 163 height 12
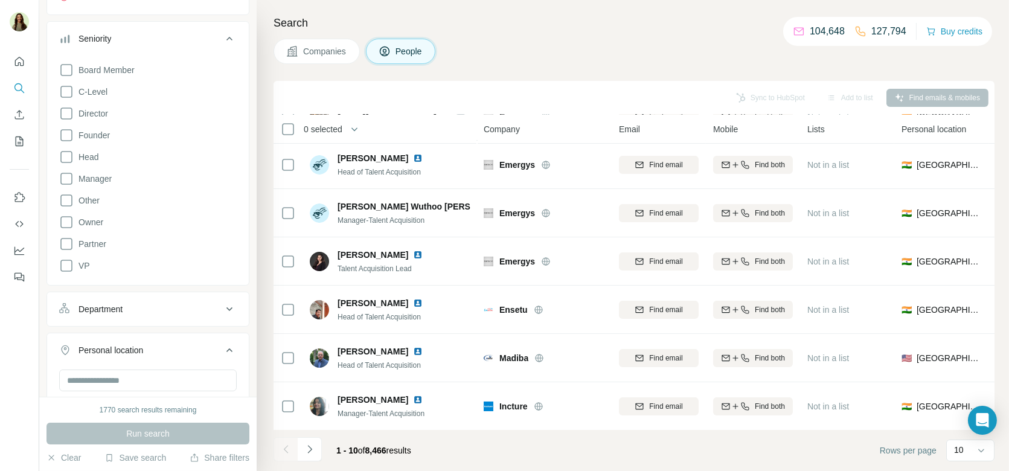
click at [134, 300] on button "Department" at bounding box center [148, 309] width 202 height 29
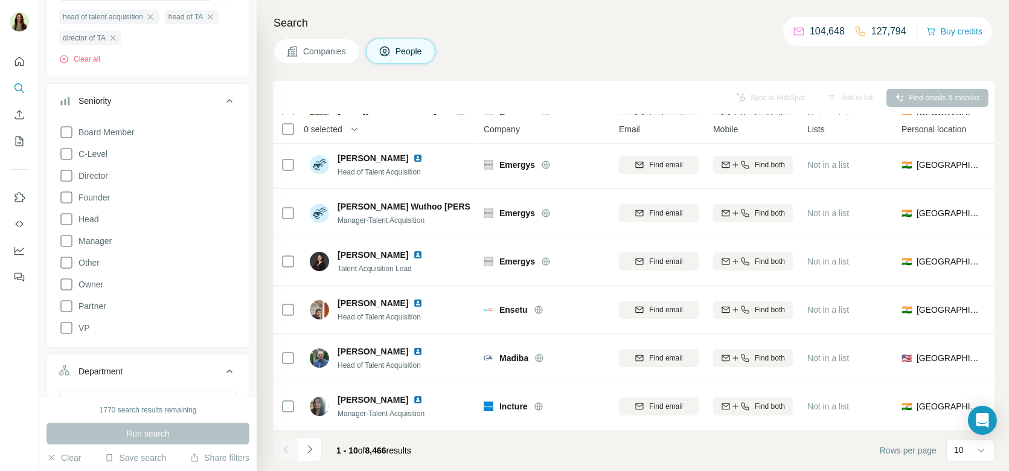
scroll to position [339, 0]
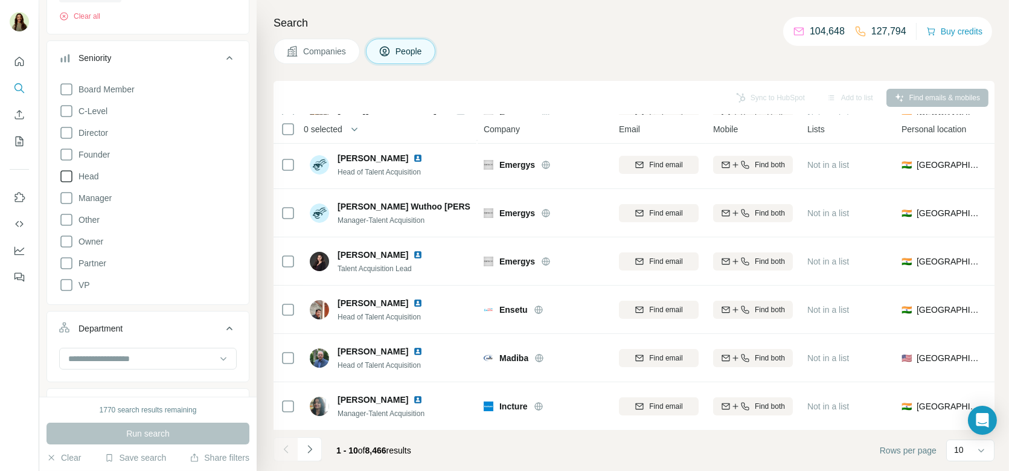
click at [65, 178] on icon at bounding box center [66, 176] width 14 height 14
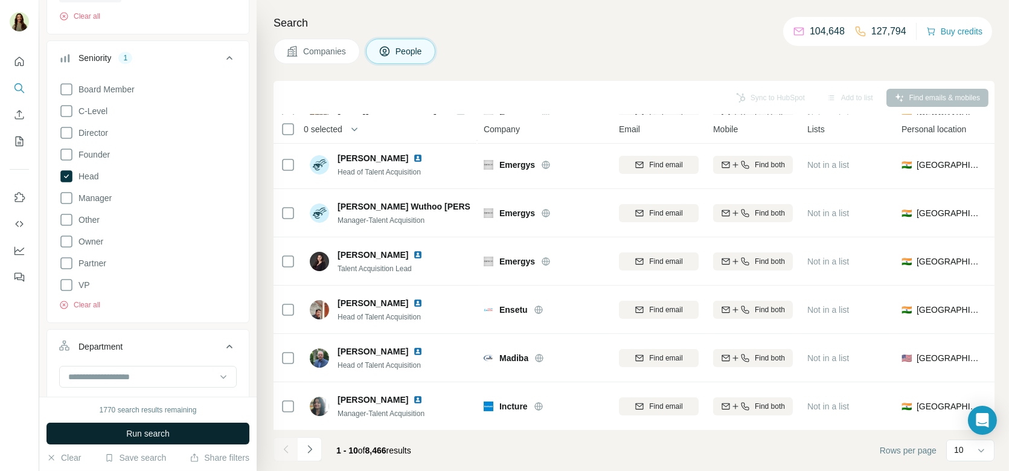
click at [144, 442] on button "Run search" at bounding box center [148, 434] width 203 height 22
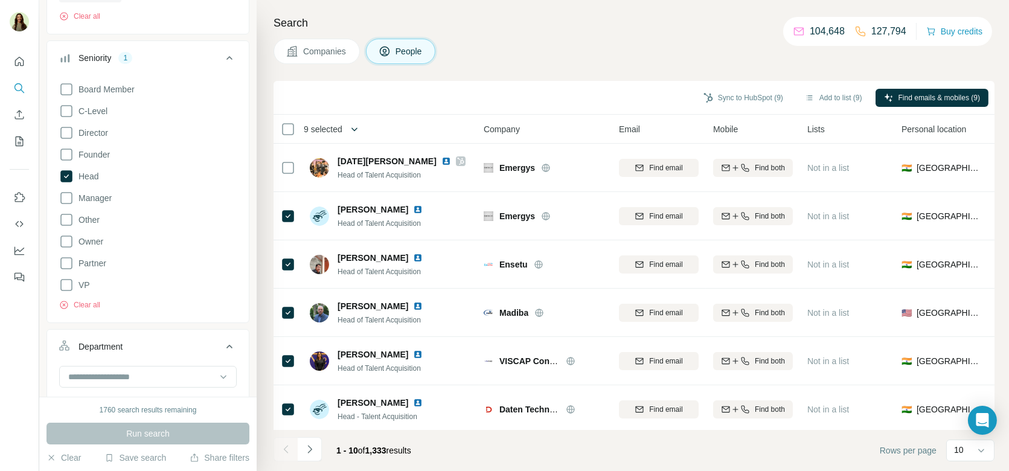
click at [350, 130] on button "button" at bounding box center [355, 129] width 24 height 24
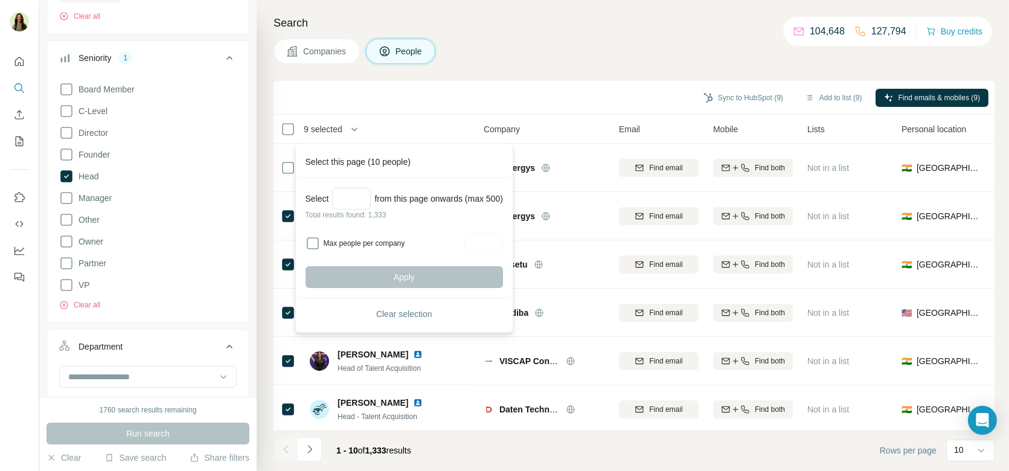
click at [397, 108] on div "Sync to HubSpot (9) Add to list (9) Find emails & mobiles (9)" at bounding box center [634, 98] width 721 height 34
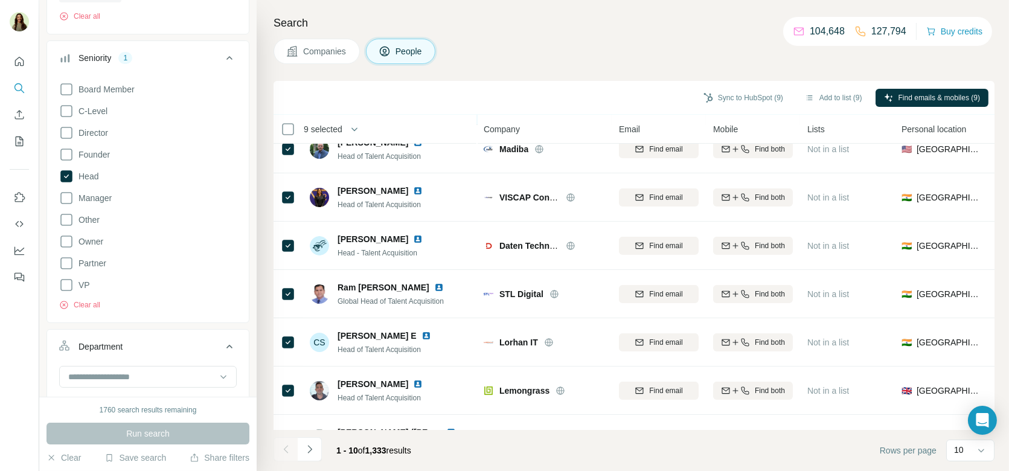
scroll to position [196, 0]
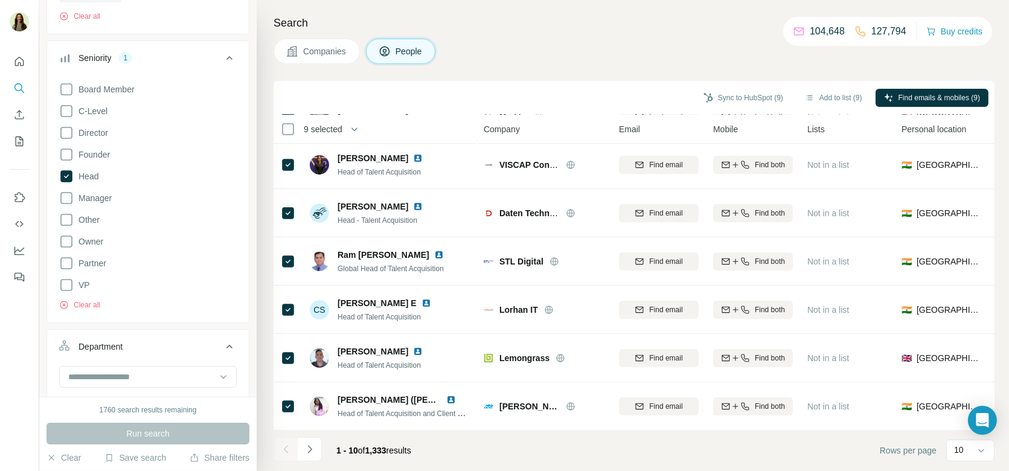
click at [330, 63] on div "Search Companies People Sync to HubSpot (9) Add to list (9) Find emails & mobil…" at bounding box center [633, 235] width 753 height 471
click at [322, 54] on span "Companies" at bounding box center [325, 51] width 44 height 12
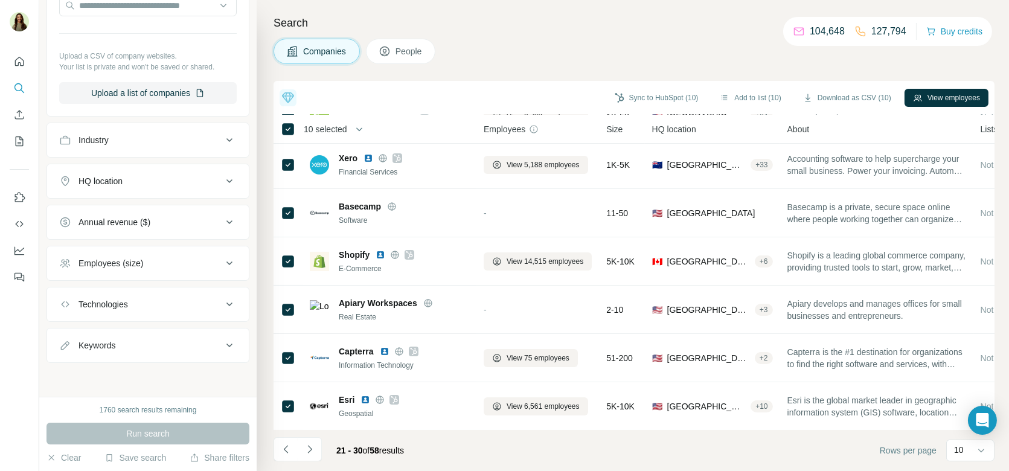
scroll to position [298, 0]
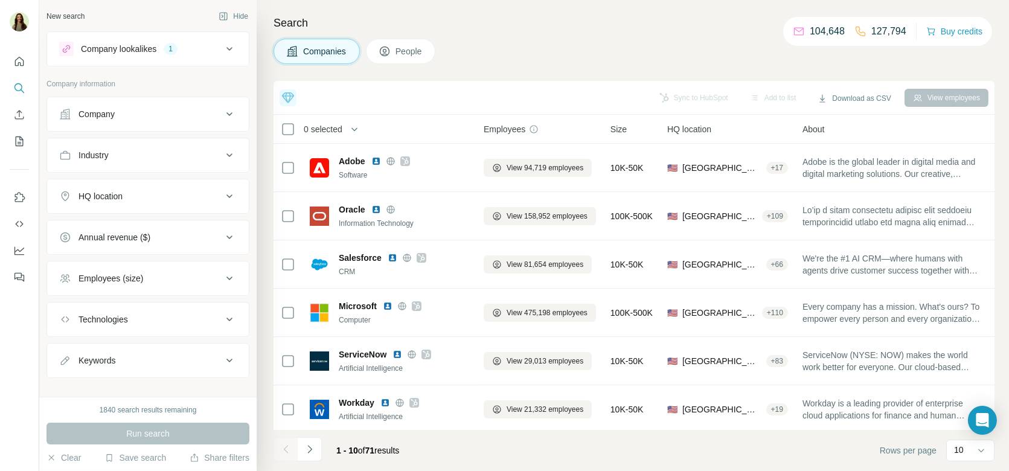
click at [291, 94] on icon at bounding box center [288, 98] width 14 height 14
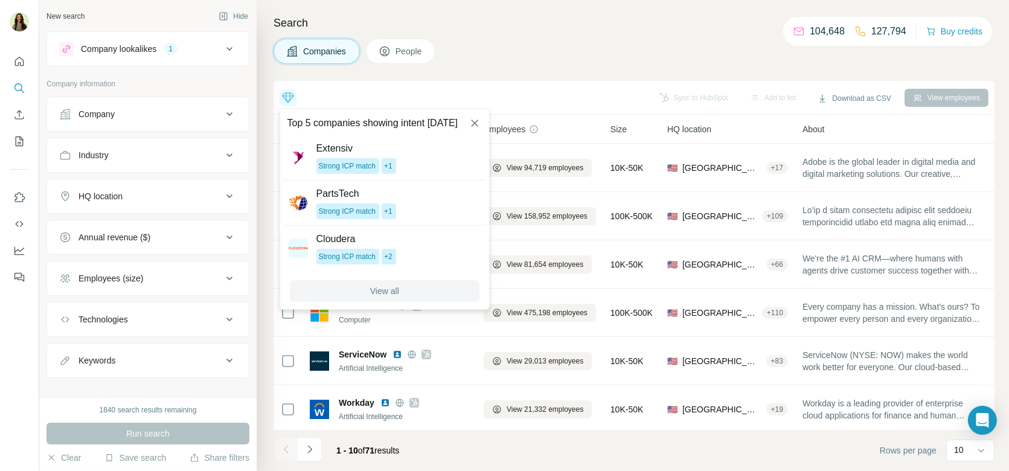
click at [393, 292] on span "View all" at bounding box center [384, 291] width 29 height 12
